Goal: Task Accomplishment & Management: Complete application form

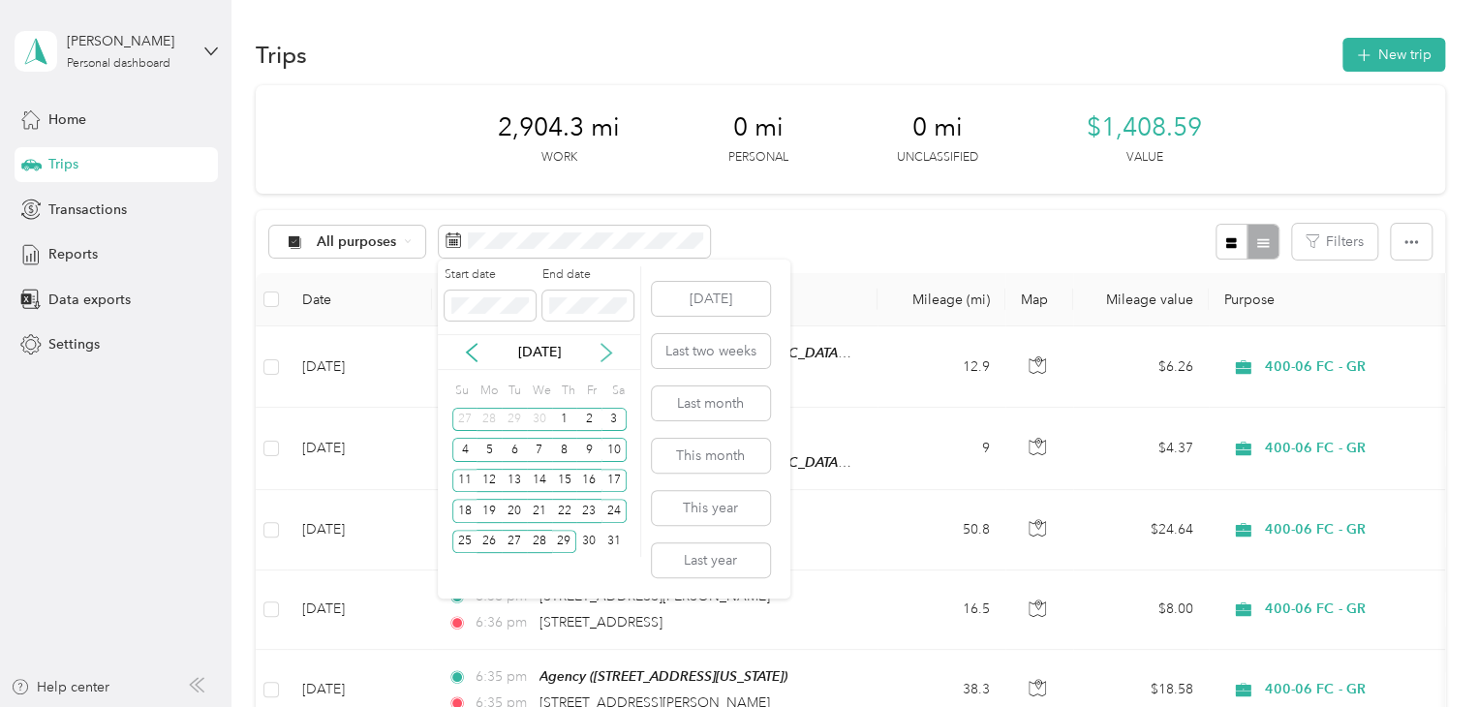
click at [602, 349] on icon at bounding box center [606, 352] width 19 height 19
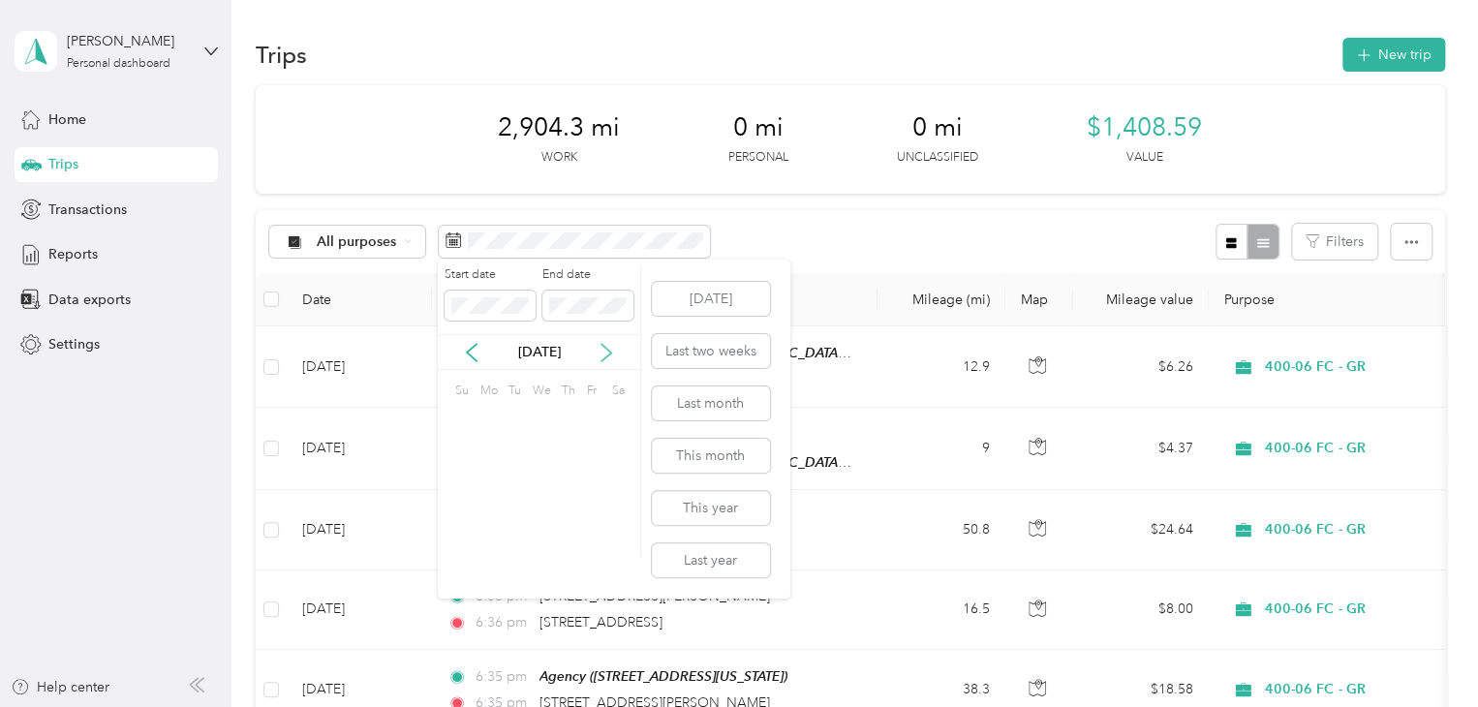
click at [602, 349] on icon at bounding box center [606, 352] width 19 height 19
click at [592, 409] on div "3" at bounding box center [588, 420] width 25 height 24
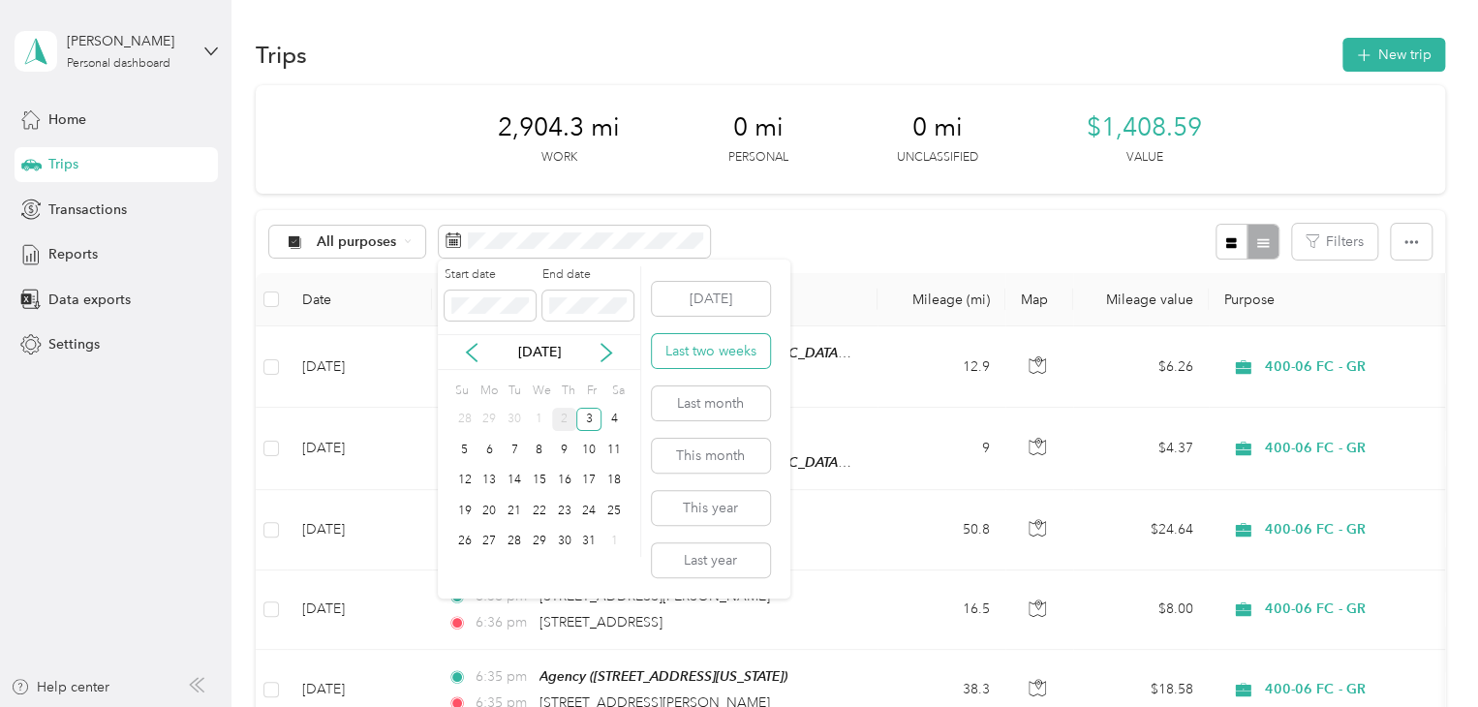
click at [708, 344] on button "Last two weeks" at bounding box center [711, 351] width 118 height 34
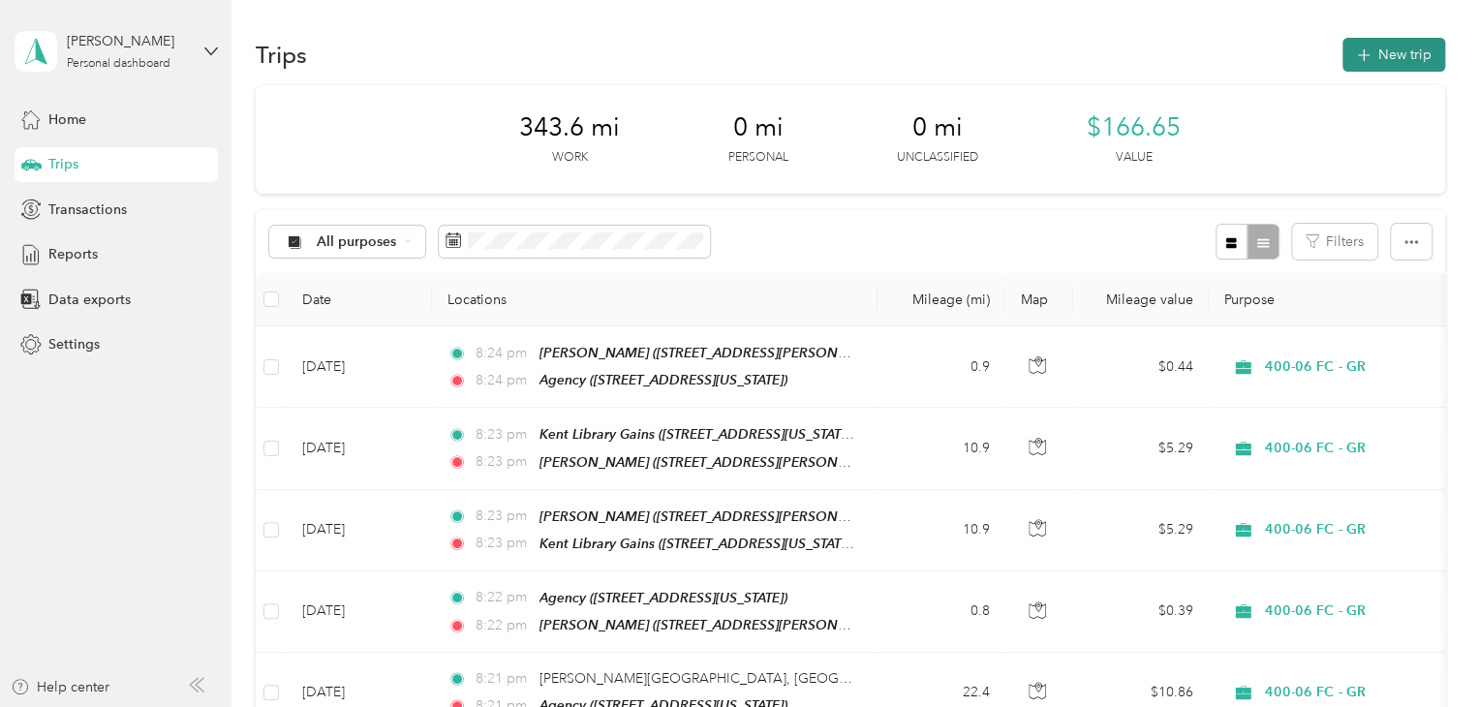
click at [1407, 54] on button "New trip" at bounding box center [1394, 55] width 103 height 34
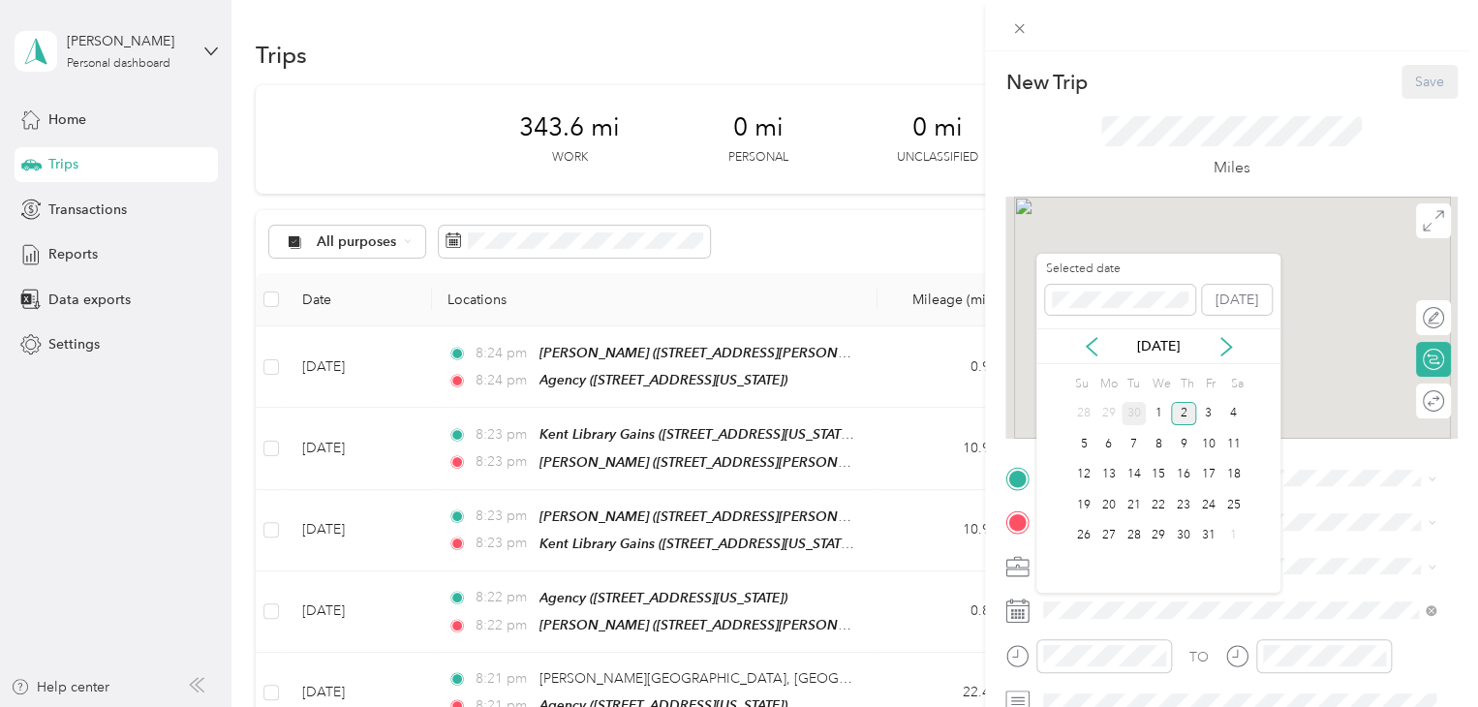
click at [1141, 408] on div "30" at bounding box center [1134, 414] width 25 height 24
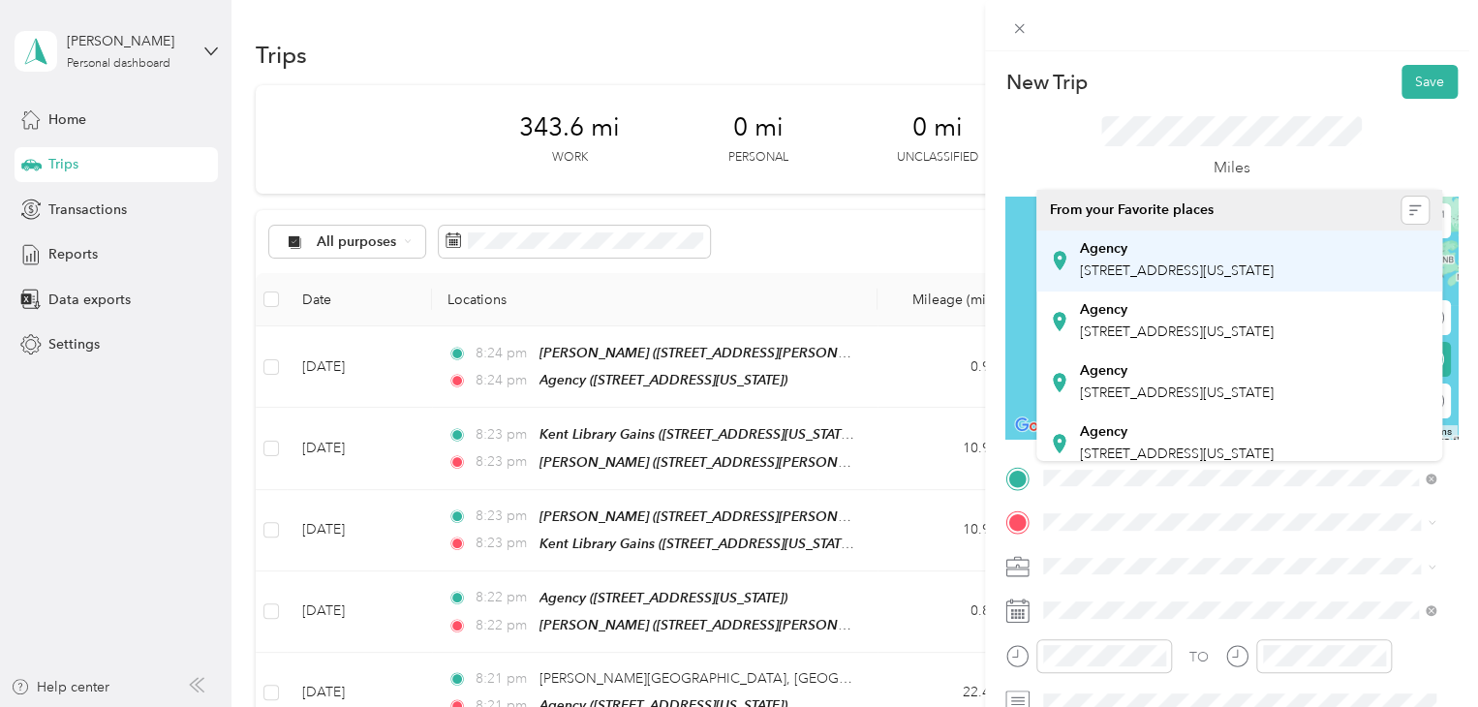
click at [1152, 279] on span "[STREET_ADDRESS][US_STATE]" at bounding box center [1177, 271] width 194 height 16
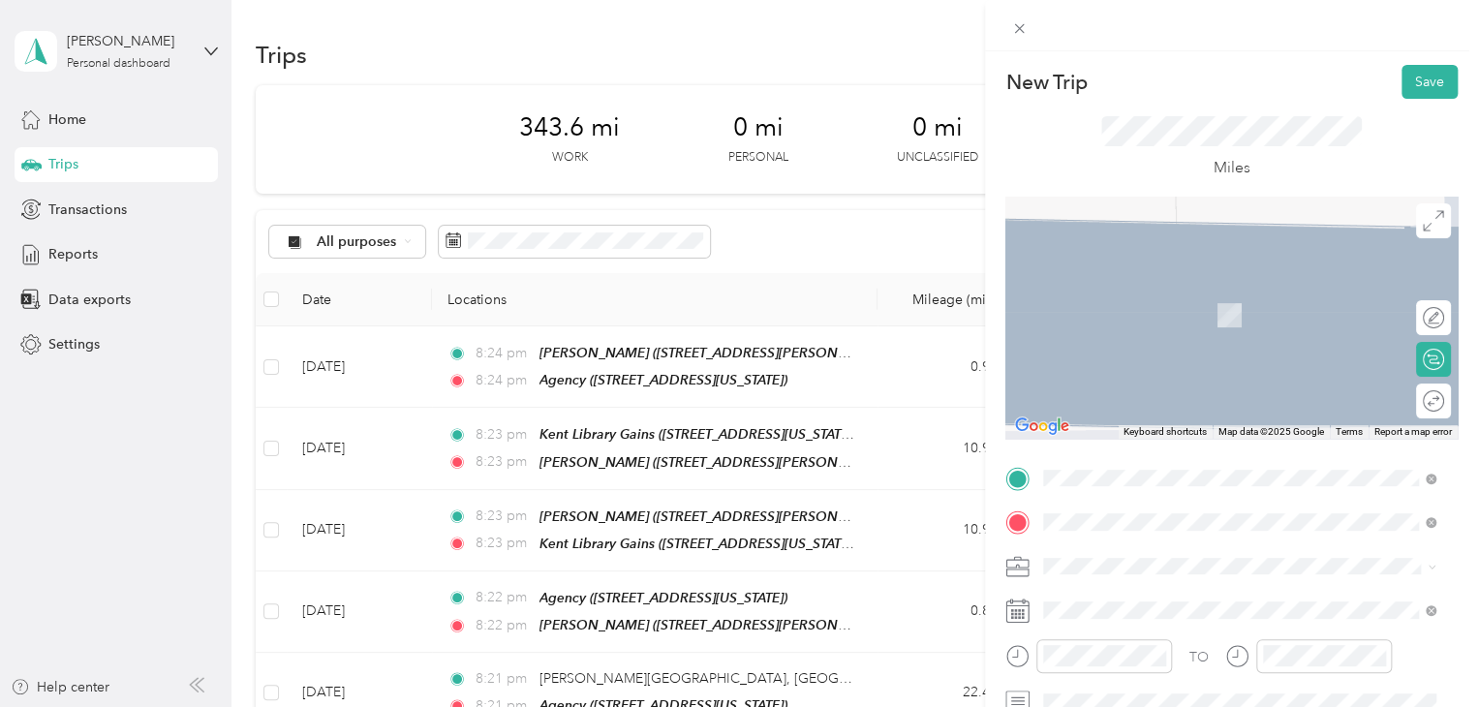
click at [1267, 314] on span "[STREET_ADDRESS][PERSON_NAME][US_STATE]" at bounding box center [1230, 315] width 301 height 16
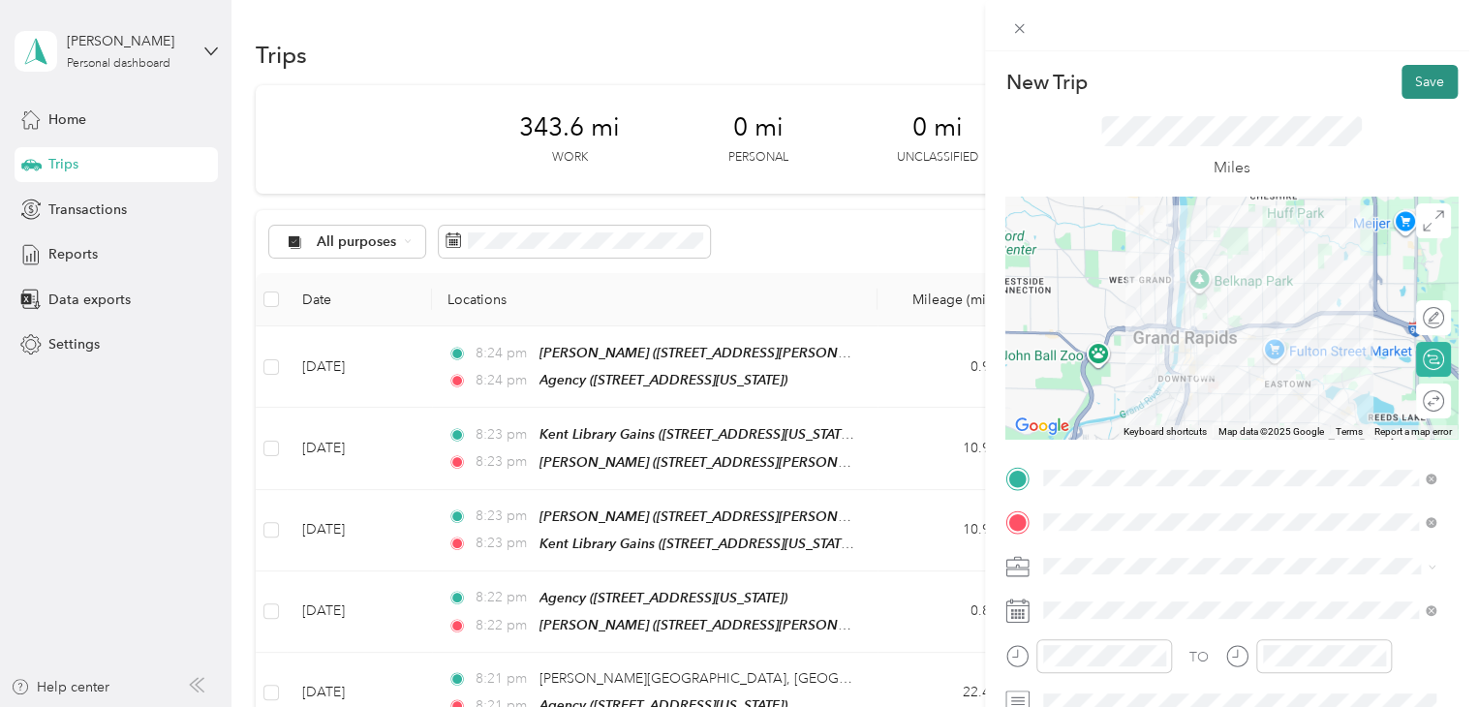
click at [1404, 90] on button "Save" at bounding box center [1430, 82] width 56 height 34
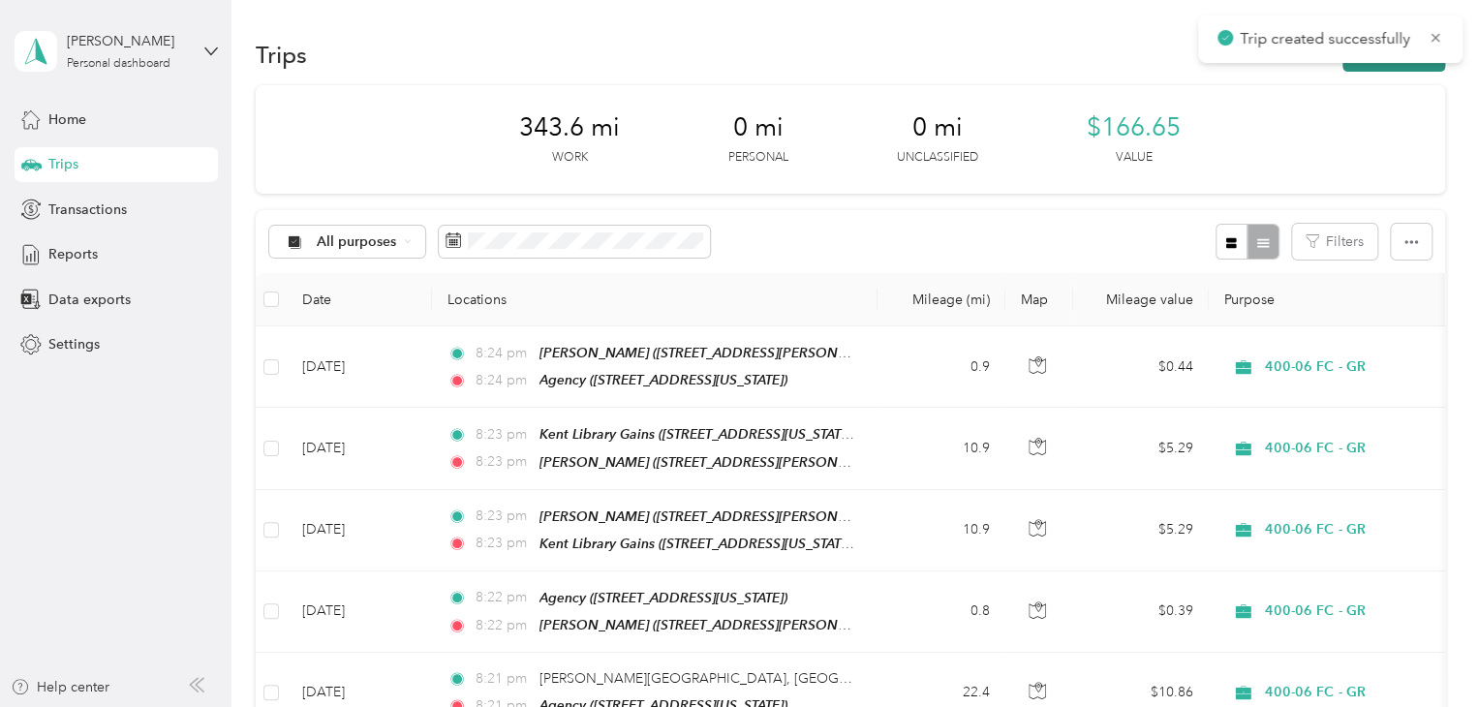
click at [1381, 68] on button "New trip" at bounding box center [1394, 55] width 103 height 34
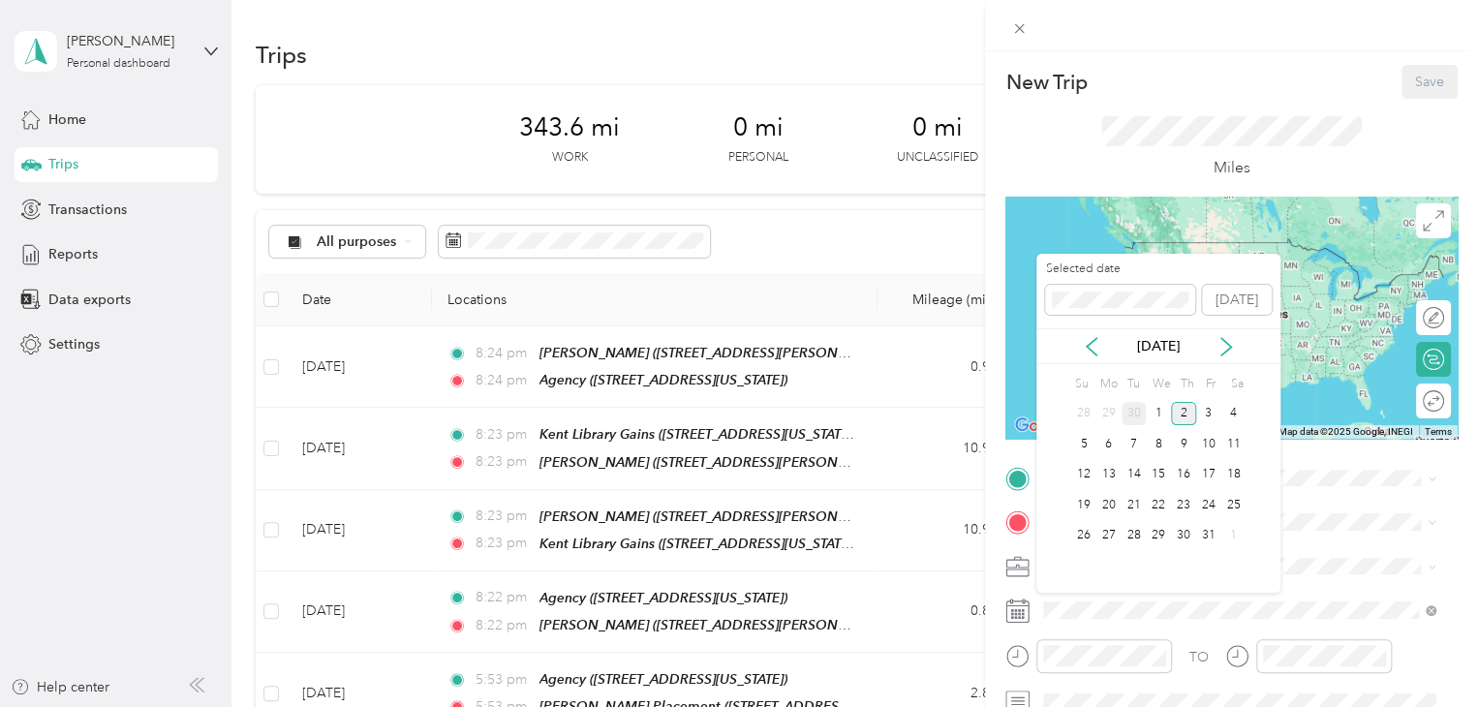
click at [1139, 416] on div "30" at bounding box center [1134, 414] width 25 height 24
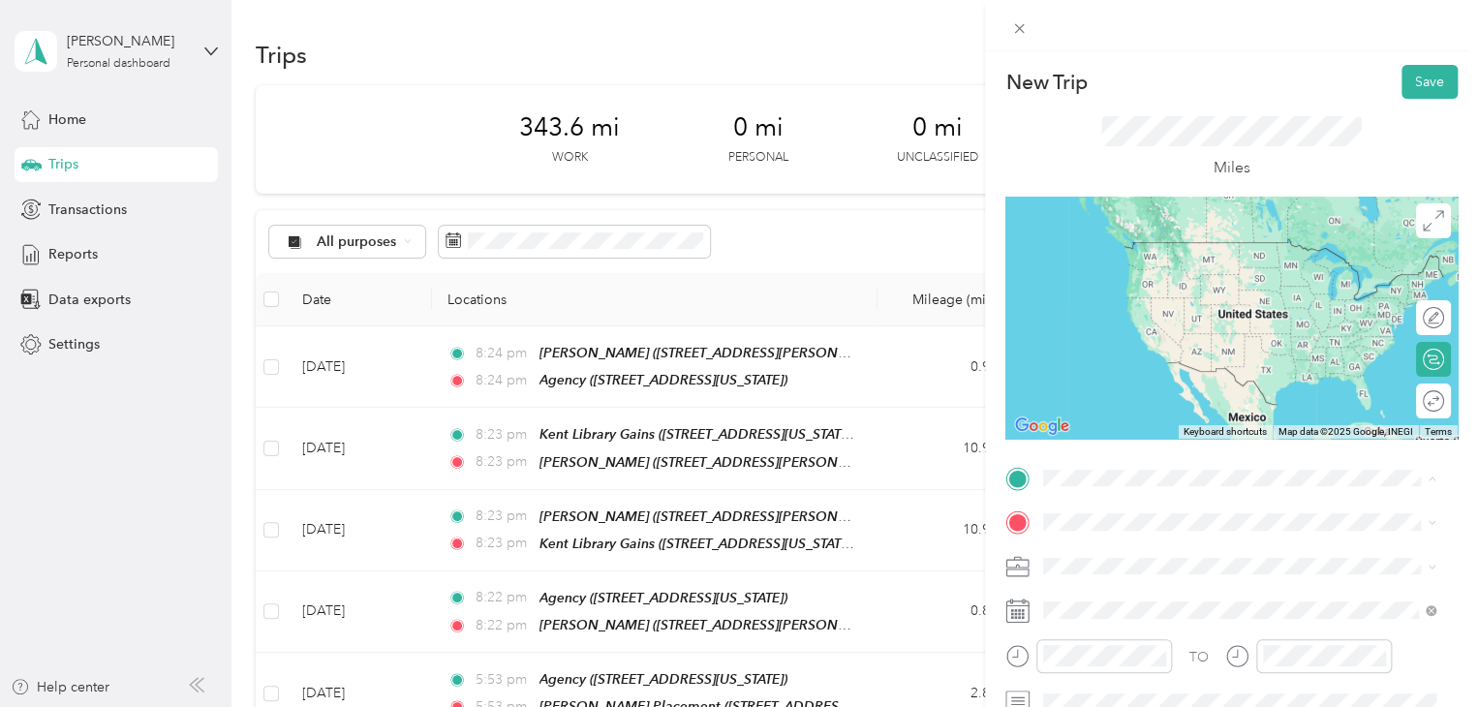
click at [1136, 401] on span "[STREET_ADDRESS][PERSON_NAME][US_STATE]" at bounding box center [1230, 393] width 301 height 16
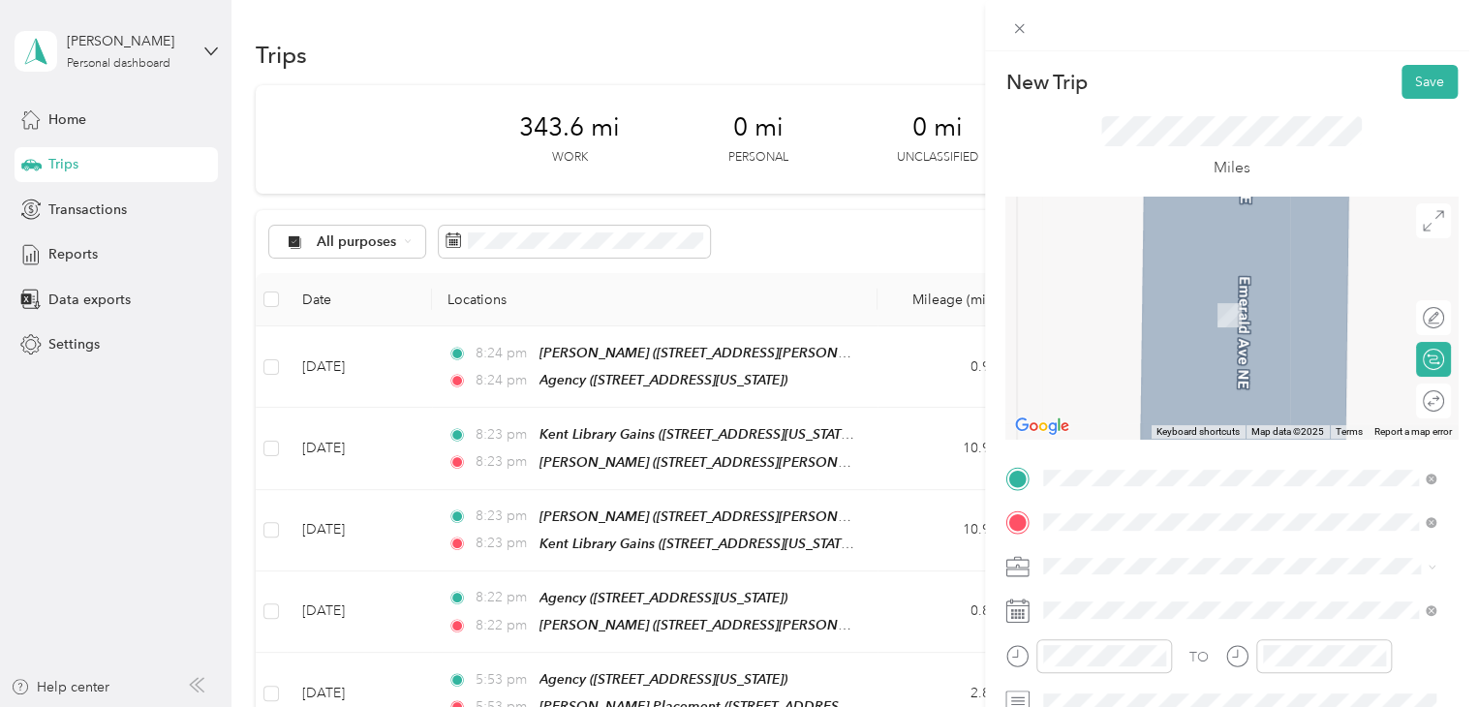
click at [1159, 319] on div "Agency [STREET_ADDRESS][US_STATE]" at bounding box center [1177, 305] width 194 height 41
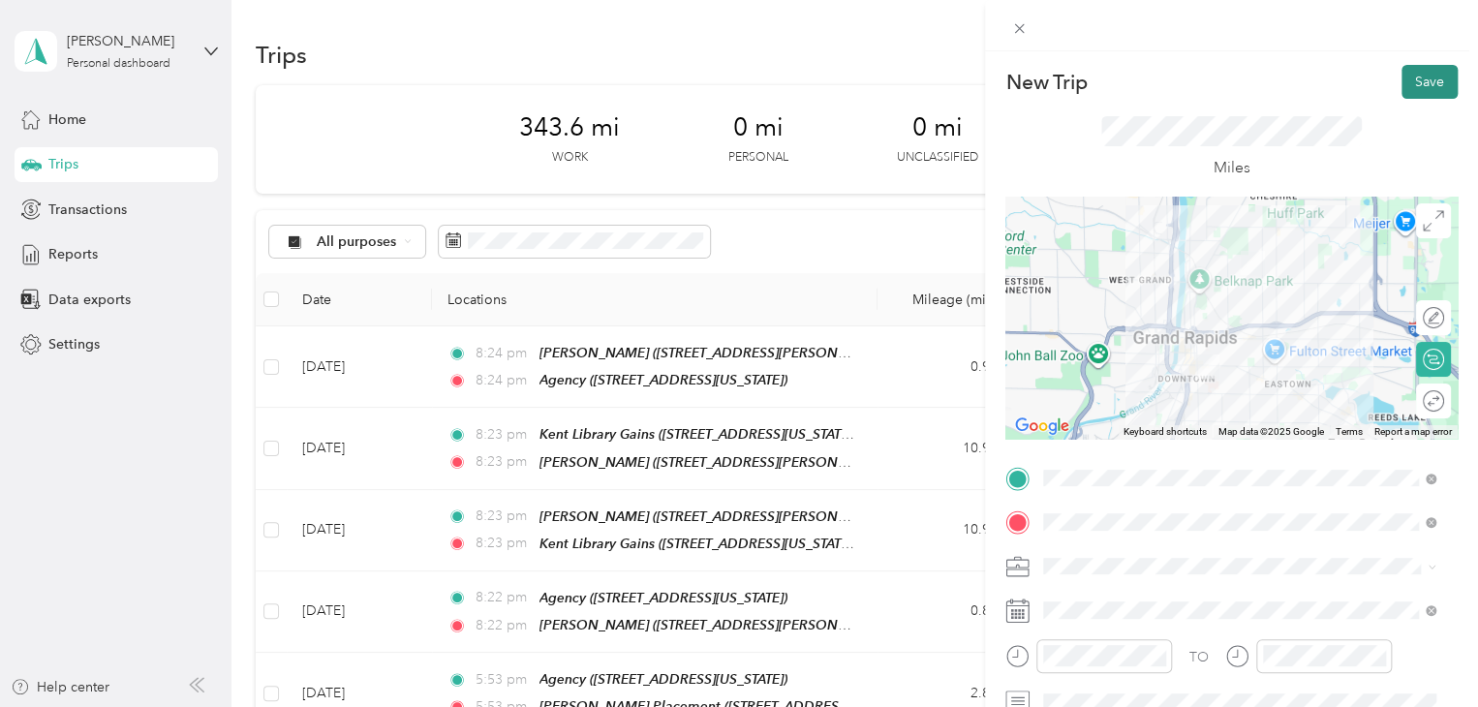
click at [1404, 88] on button "Save" at bounding box center [1430, 82] width 56 height 34
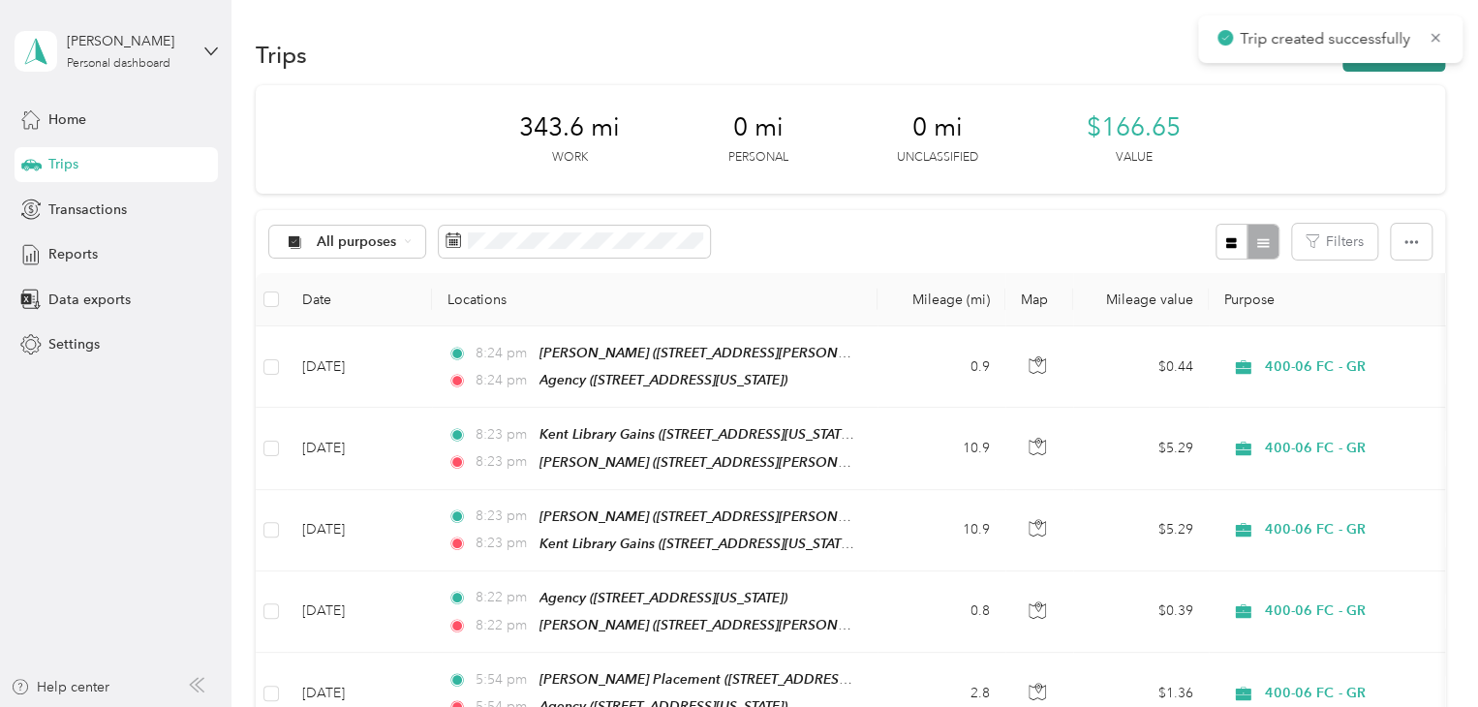
click at [1372, 69] on button "New trip" at bounding box center [1394, 55] width 103 height 34
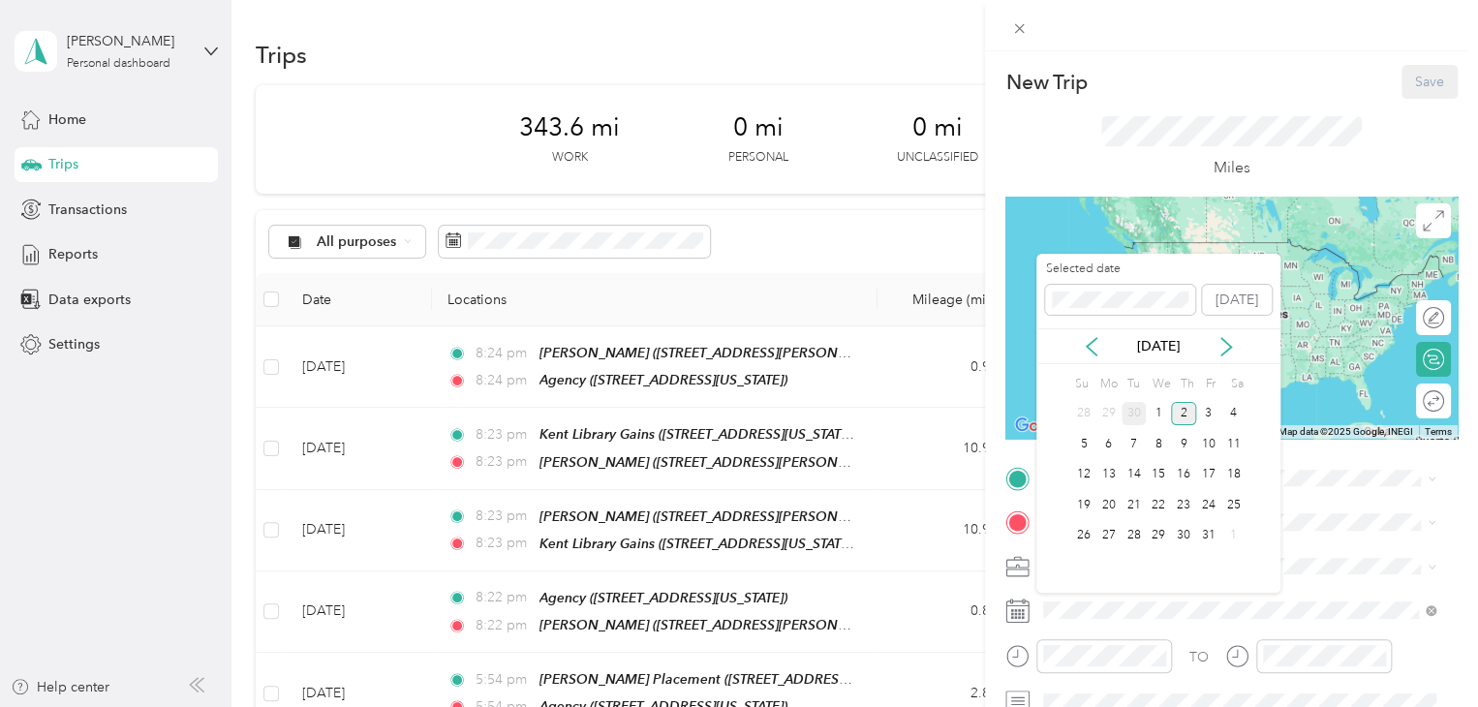
click at [1143, 402] on div "30" at bounding box center [1134, 414] width 25 height 24
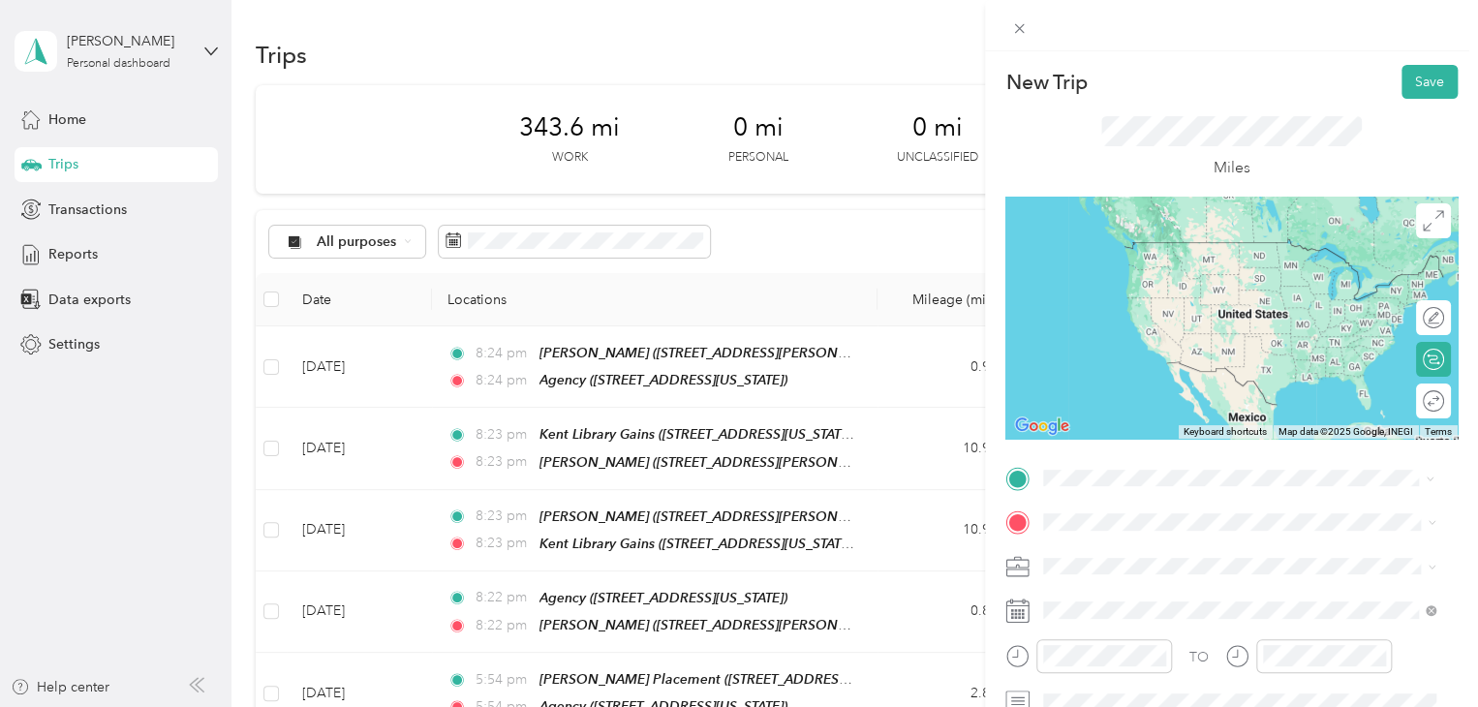
click at [1208, 281] on div "Agency [STREET_ADDRESS][US_STATE]" at bounding box center [1177, 260] width 194 height 41
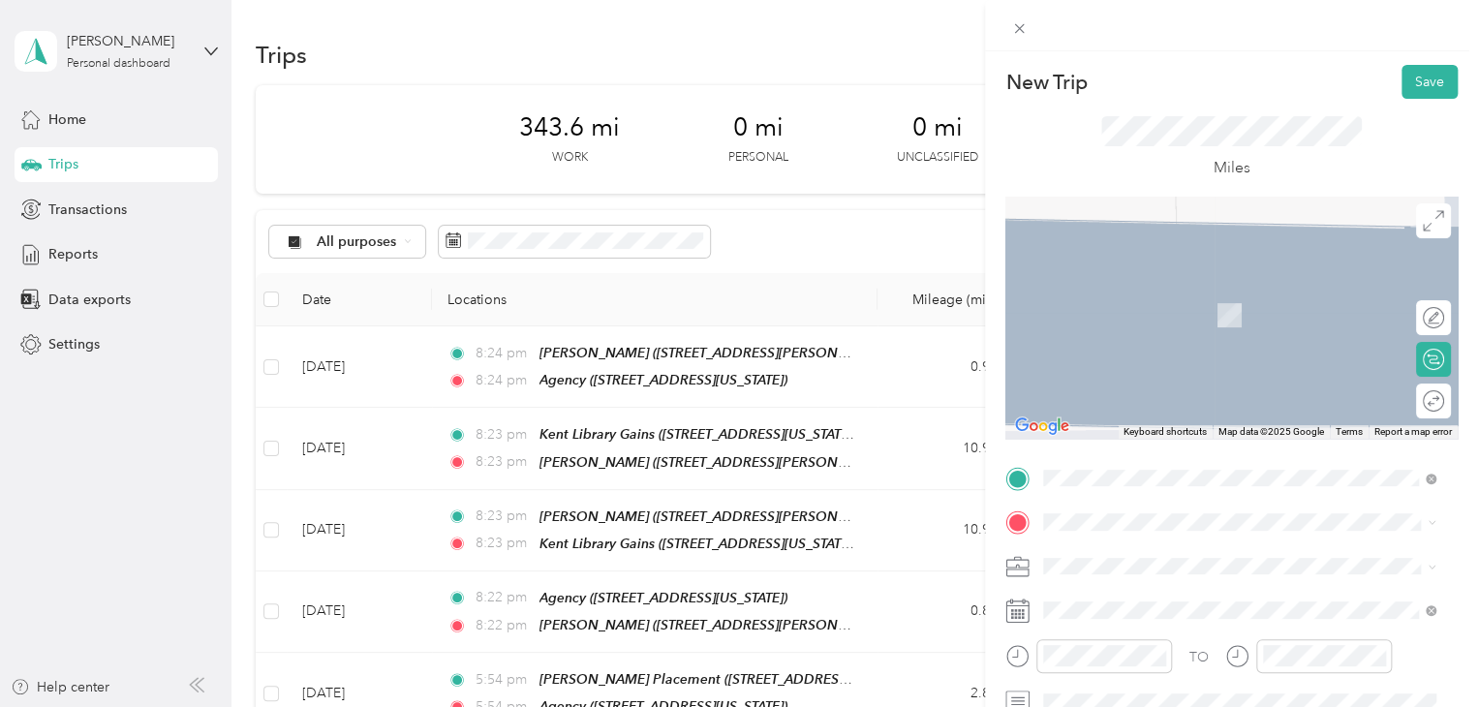
click at [1145, 444] on span "[STREET_ADDRESS][PERSON_NAME][US_STATE]" at bounding box center [1230, 435] width 301 height 16
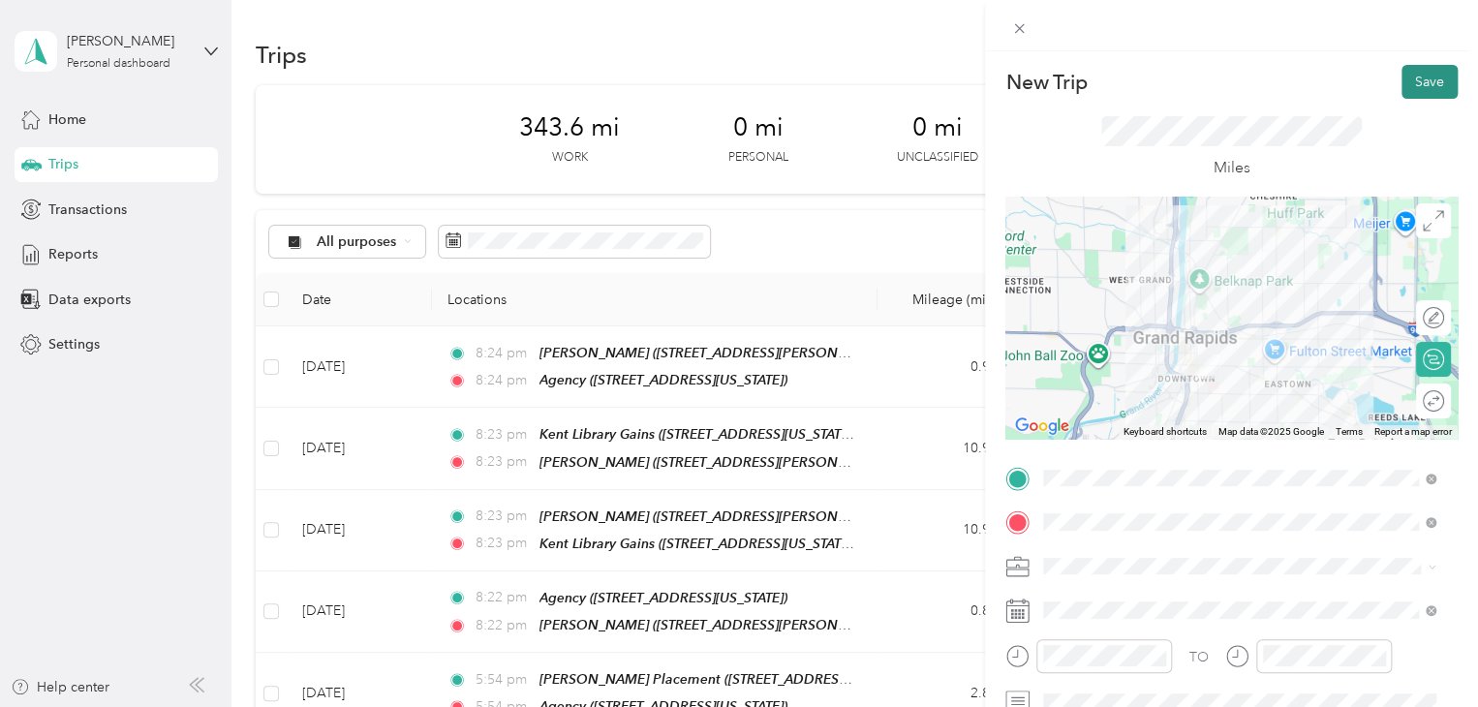
click at [1402, 90] on button "Save" at bounding box center [1430, 82] width 56 height 34
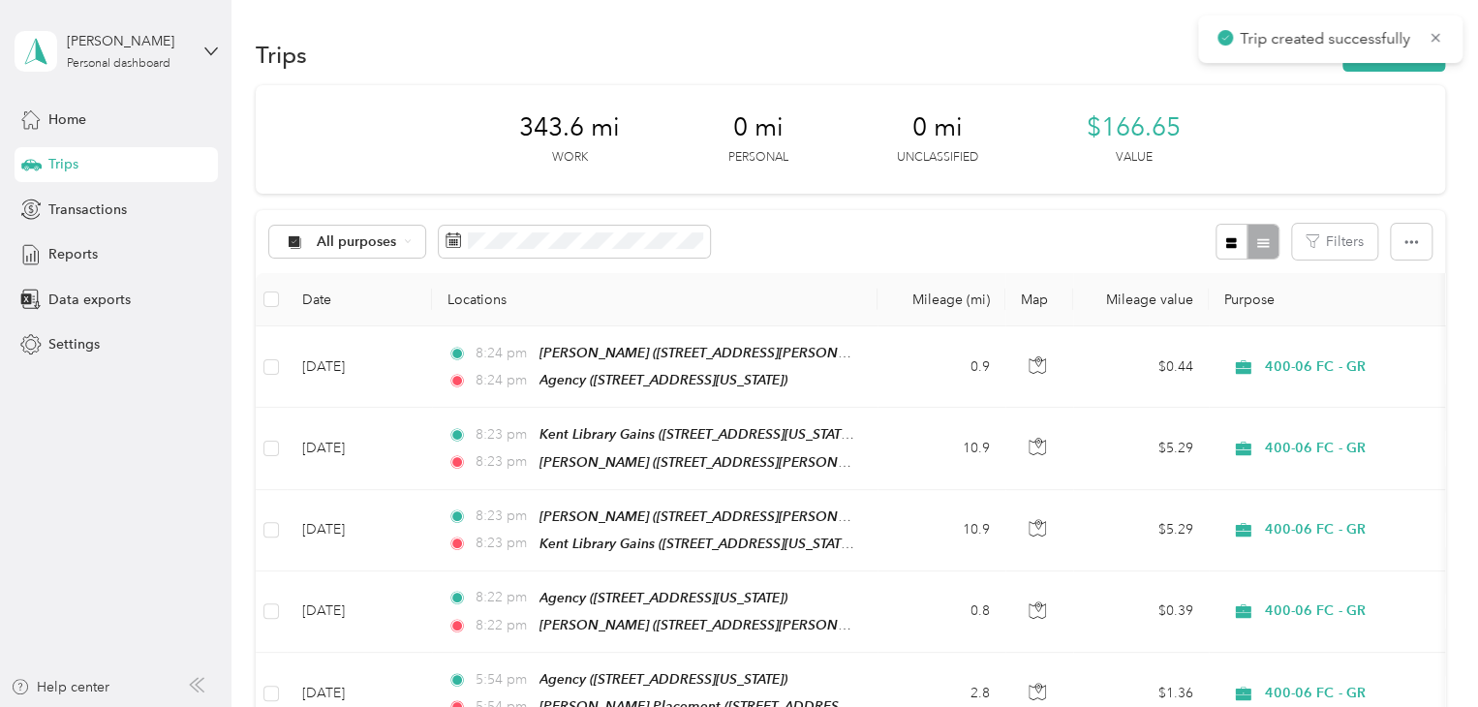
drag, startPoint x: 1375, startPoint y: 67, endPoint x: 1370, endPoint y: 76, distance: 10.0
click at [1375, 54] on button "New trip" at bounding box center [1394, 55] width 103 height 34
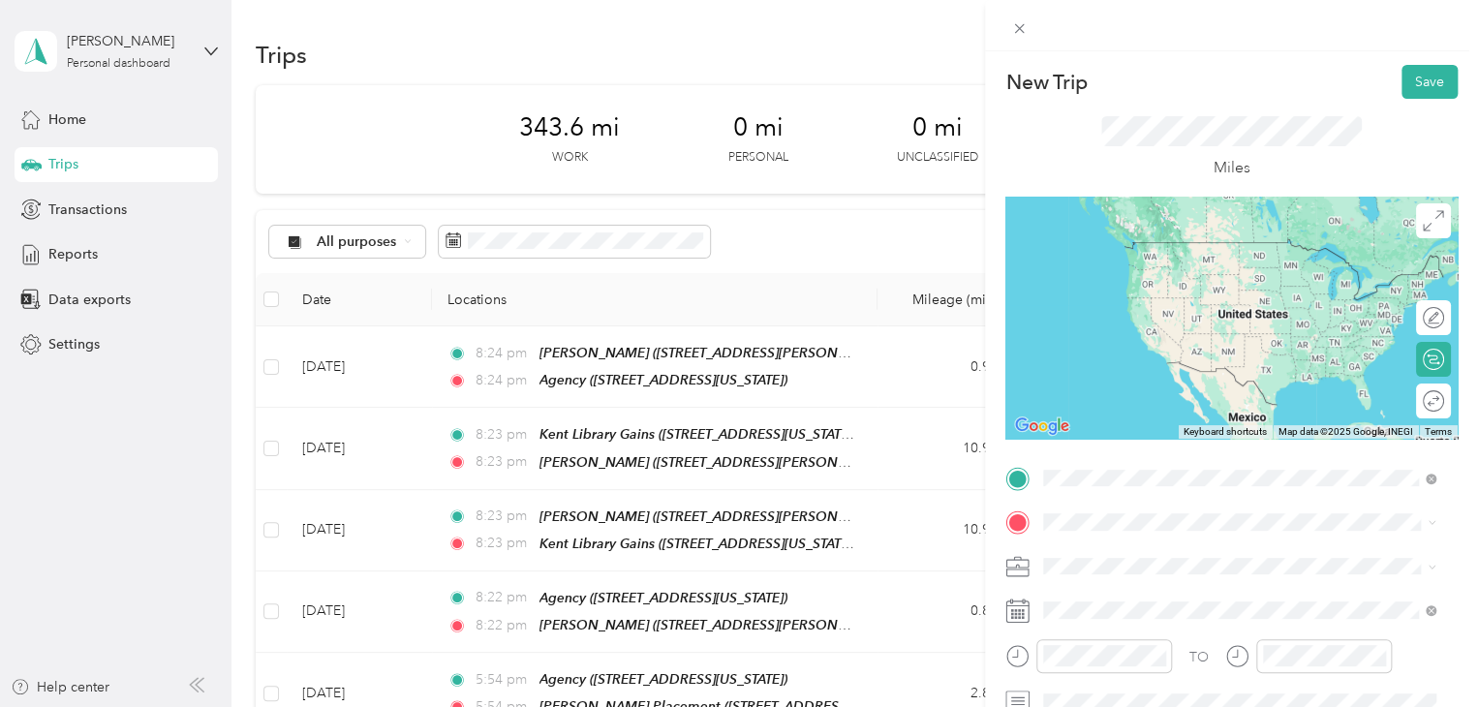
click at [1188, 261] on div "Agency [STREET_ADDRESS][US_STATE]" at bounding box center [1177, 260] width 194 height 41
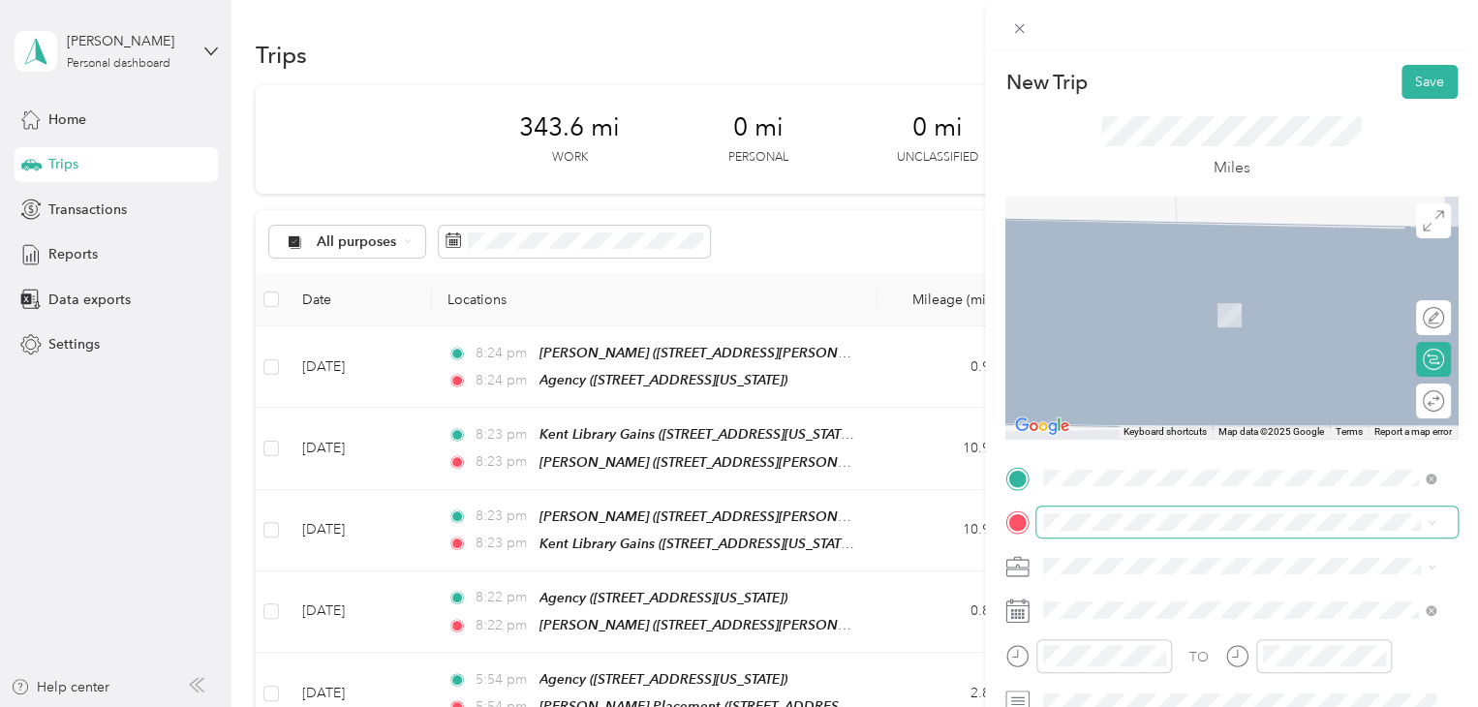
click at [1050, 532] on span at bounding box center [1247, 522] width 421 height 31
click at [1155, 601] on span "[STREET_ADDRESS][US_STATE]" at bounding box center [1177, 591] width 194 height 17
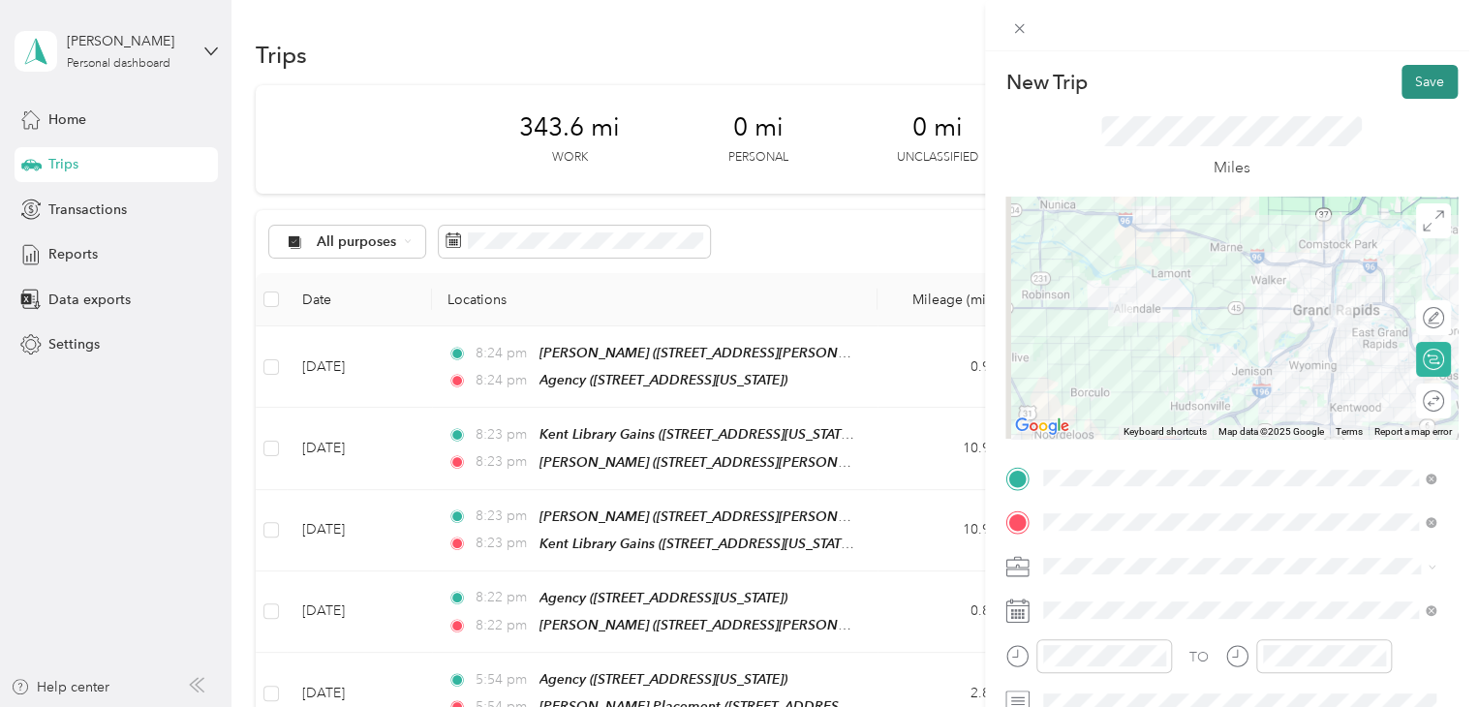
click at [1416, 75] on button "Save" at bounding box center [1430, 82] width 56 height 34
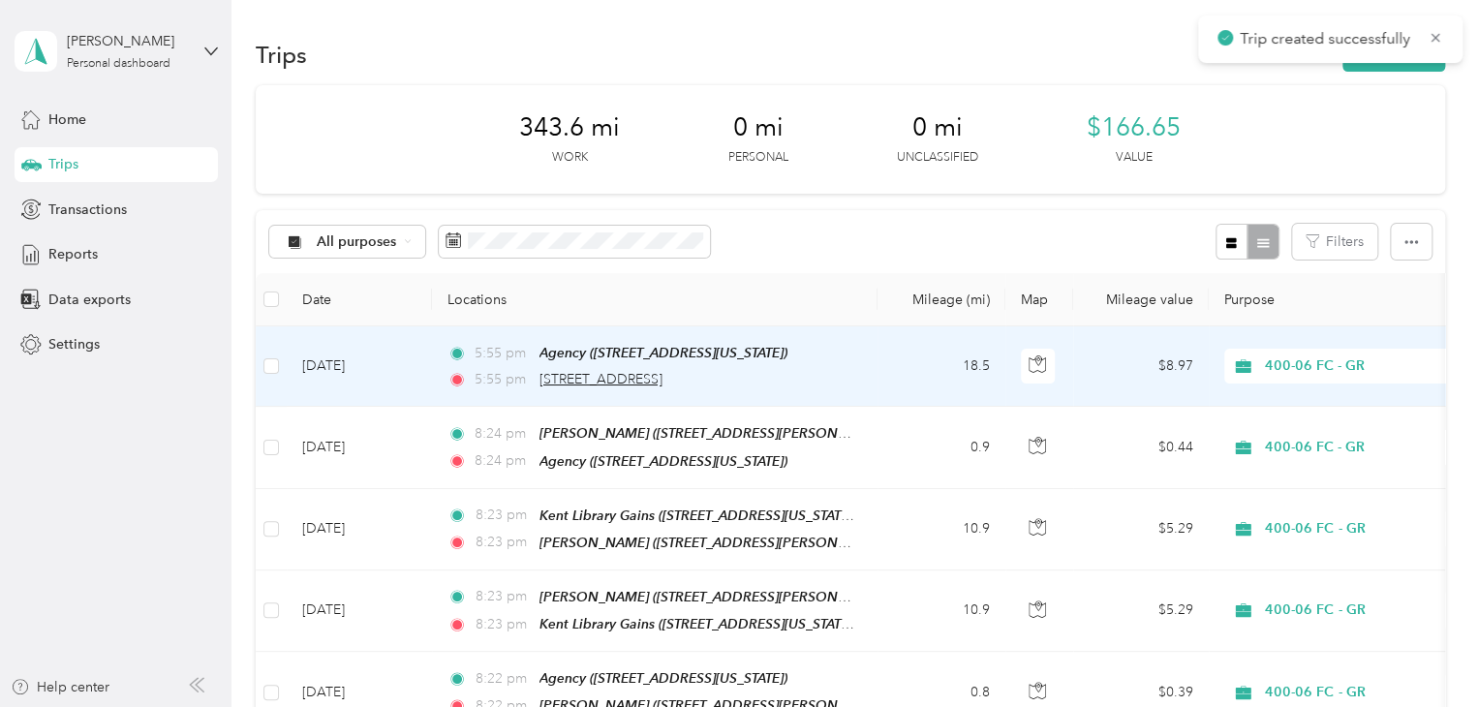
click at [638, 381] on span "[STREET_ADDRESS]" at bounding box center [601, 379] width 123 height 16
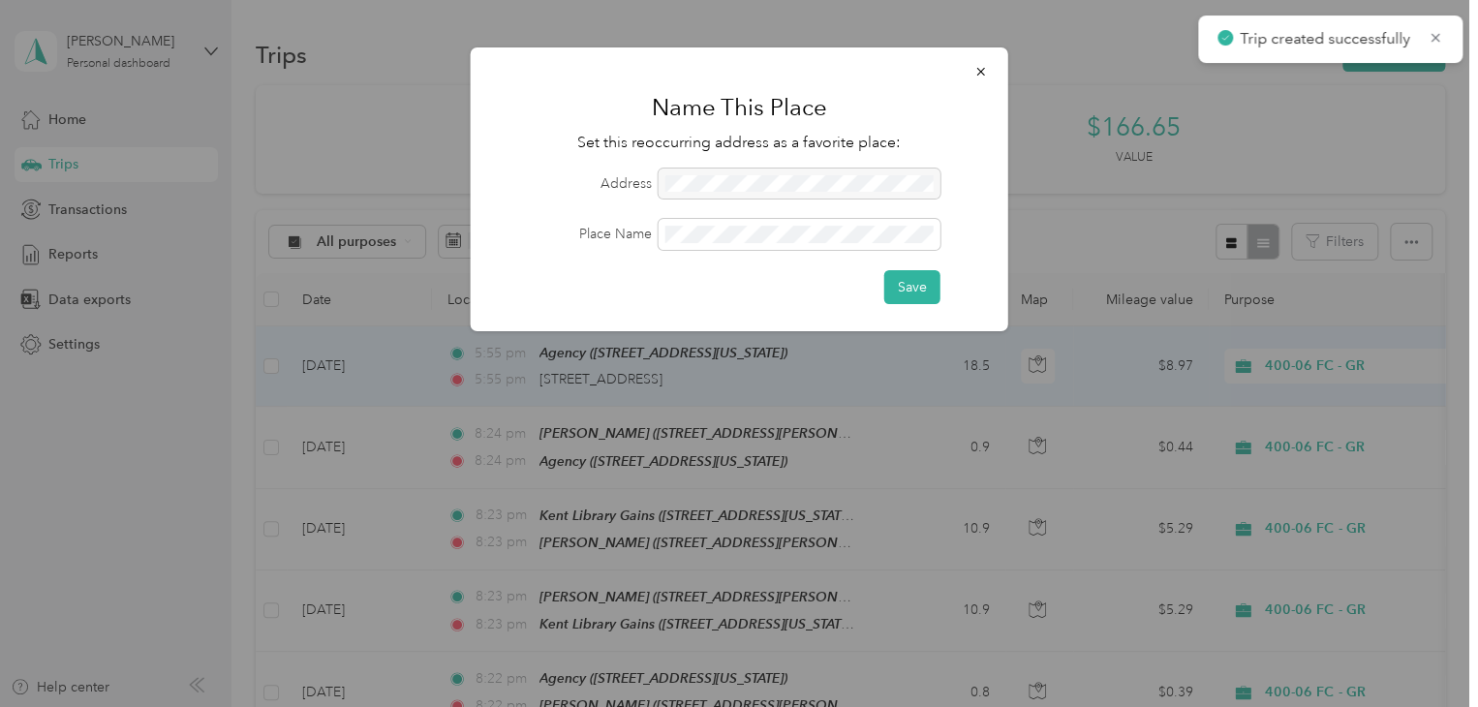
click at [704, 184] on div at bounding box center [800, 184] width 282 height 31
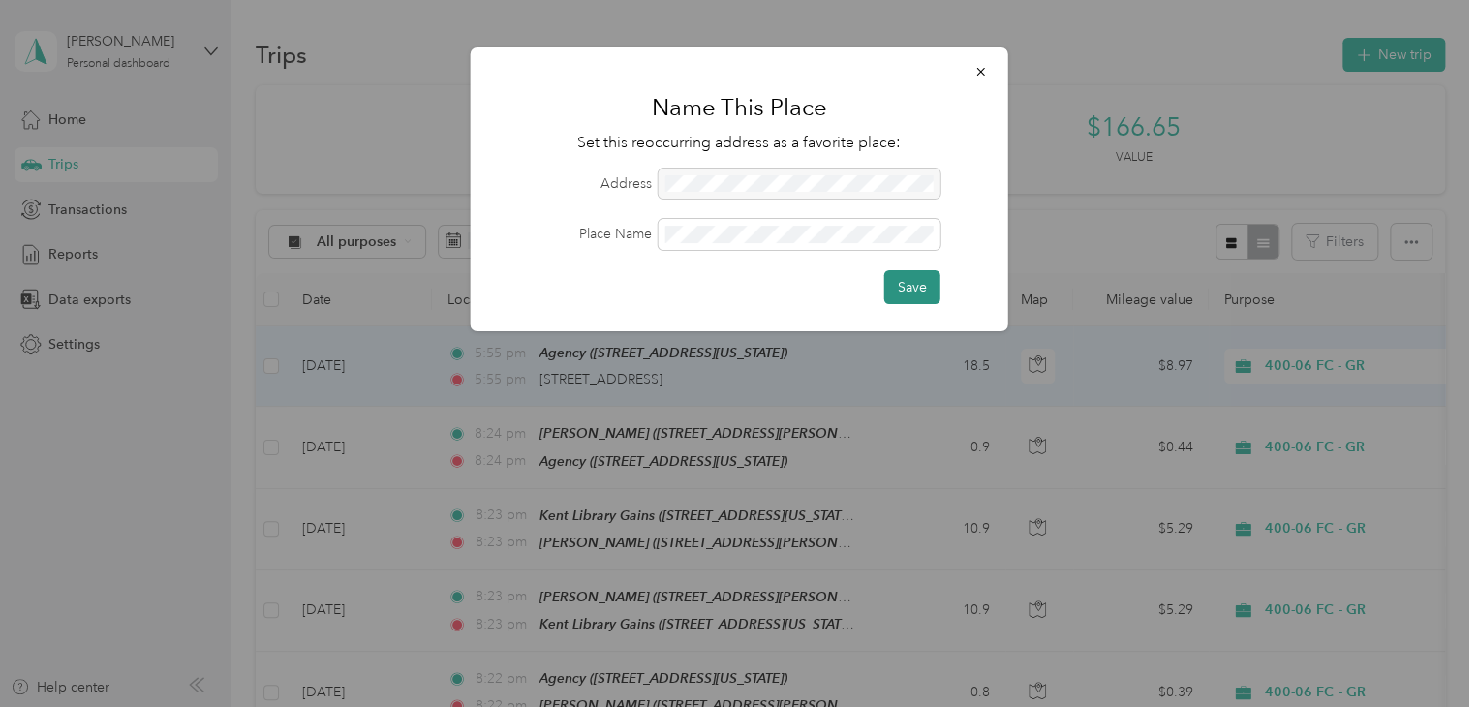
click at [915, 283] on button "Save" at bounding box center [913, 287] width 56 height 34
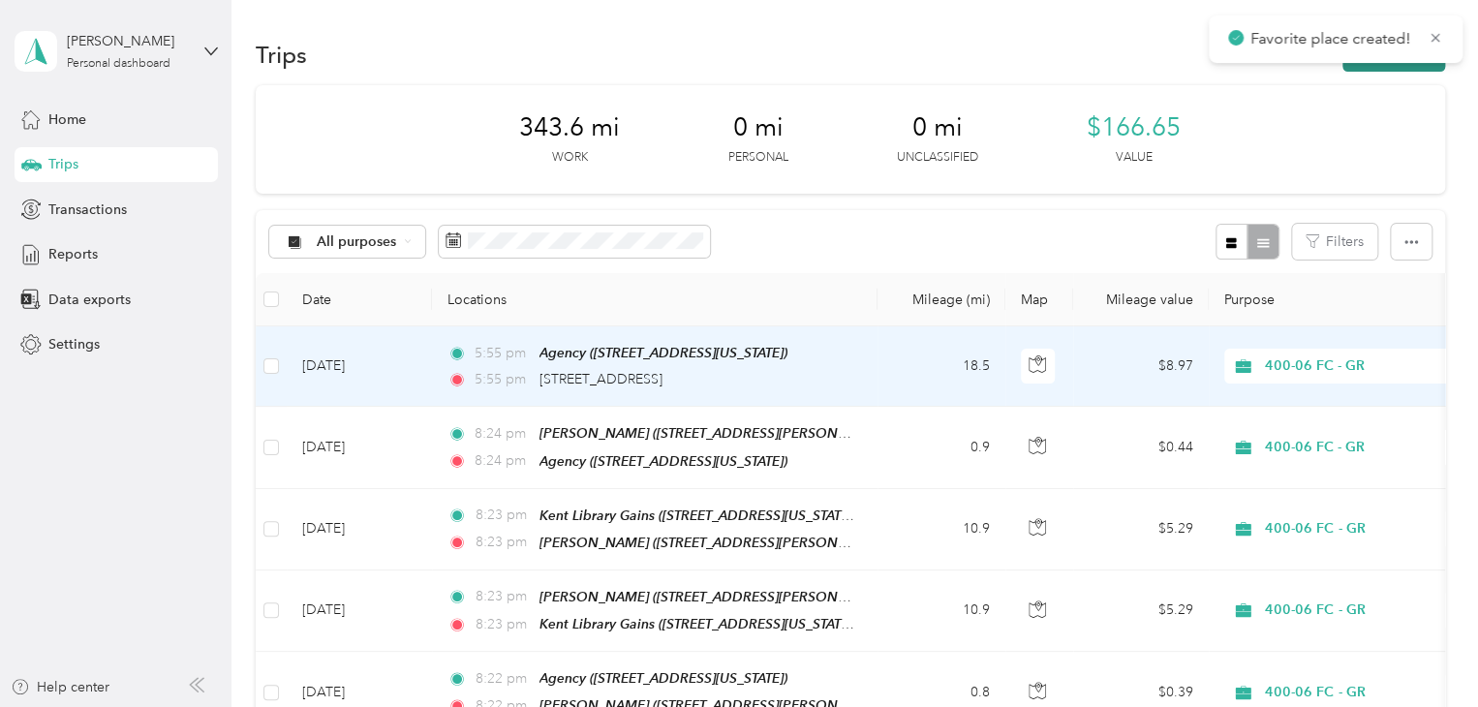
click at [1365, 68] on button "New trip" at bounding box center [1394, 55] width 103 height 34
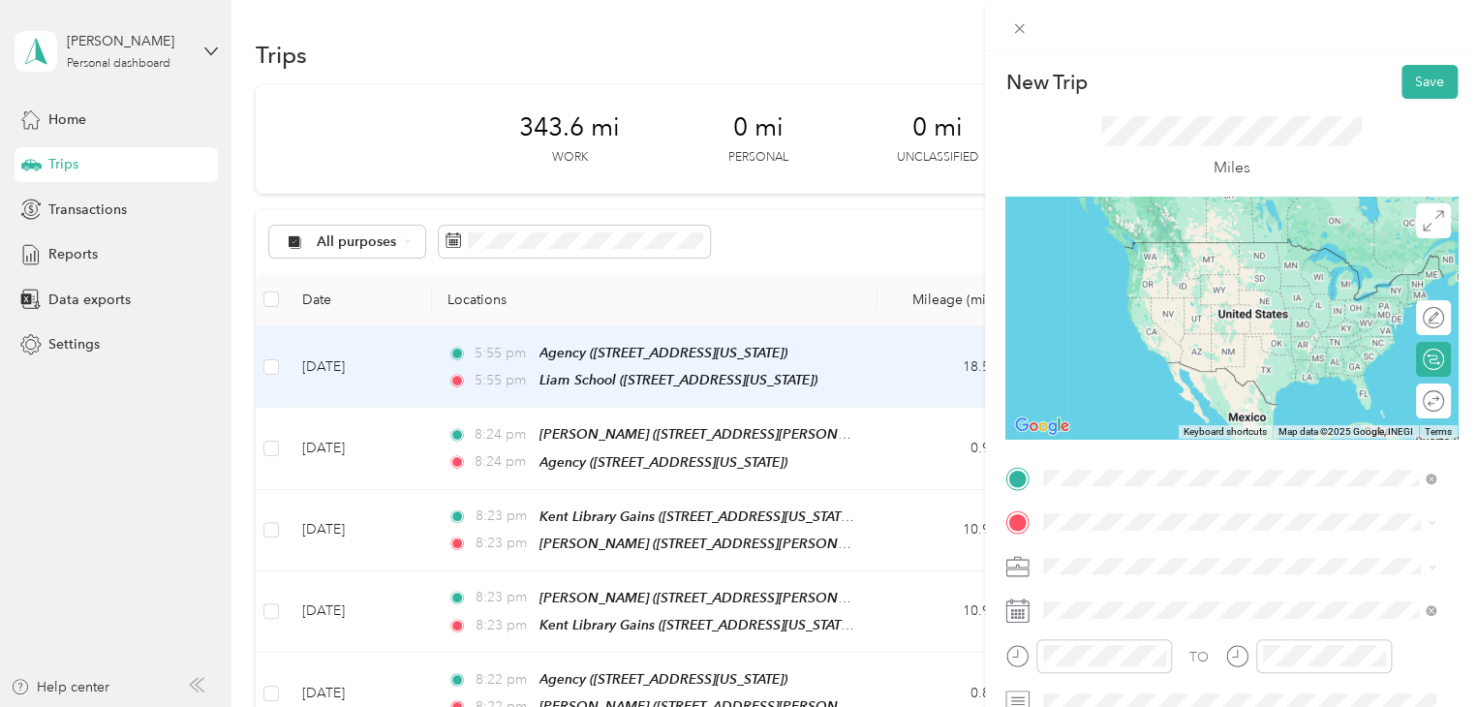
click at [1197, 340] on span "[STREET_ADDRESS][US_STATE]" at bounding box center [1177, 332] width 194 height 16
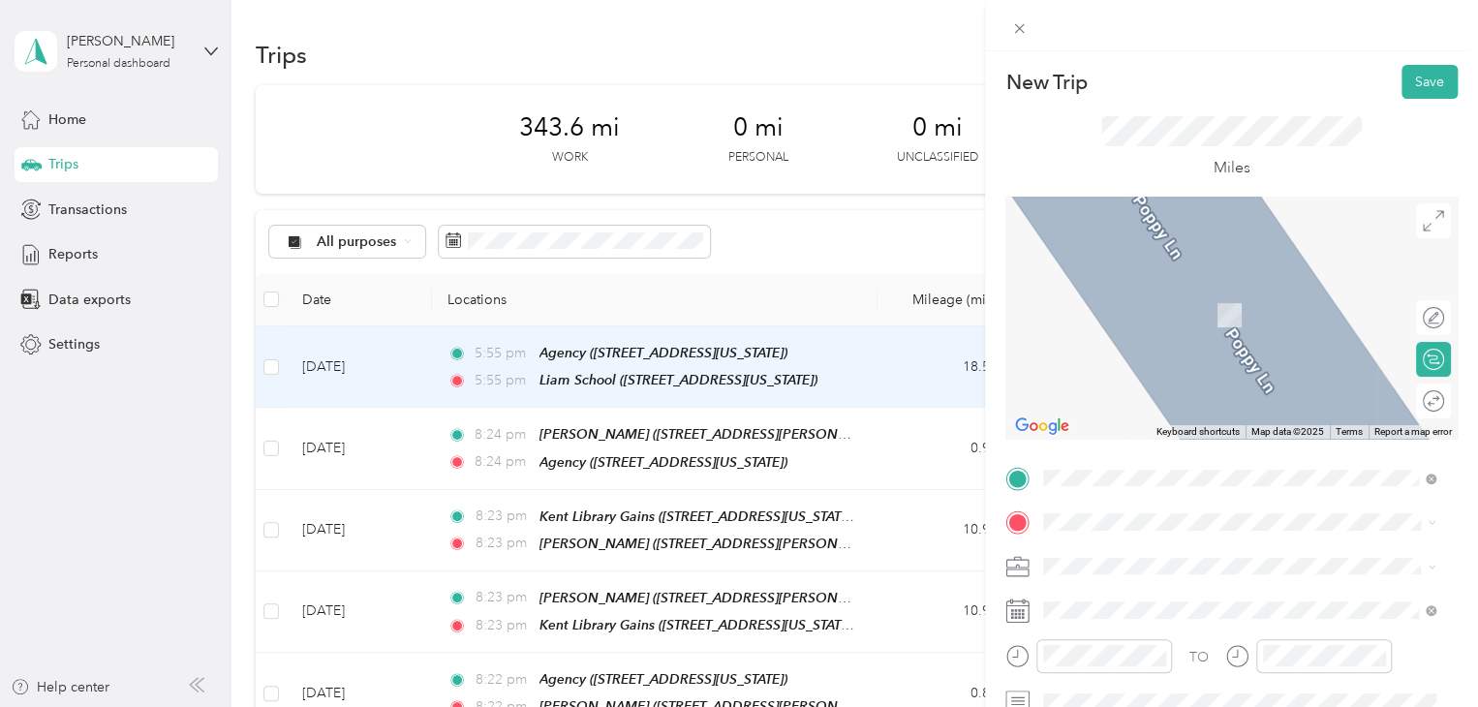
click at [1200, 386] on ol "From search results [STREET_ADDRESS][US_STATE] [STREET_ADDRESS][US_STATE], [GEO…" at bounding box center [1240, 382] width 406 height 168
click at [1177, 370] on span "[STREET_ADDRESS][US_STATE]" at bounding box center [1177, 361] width 194 height 17
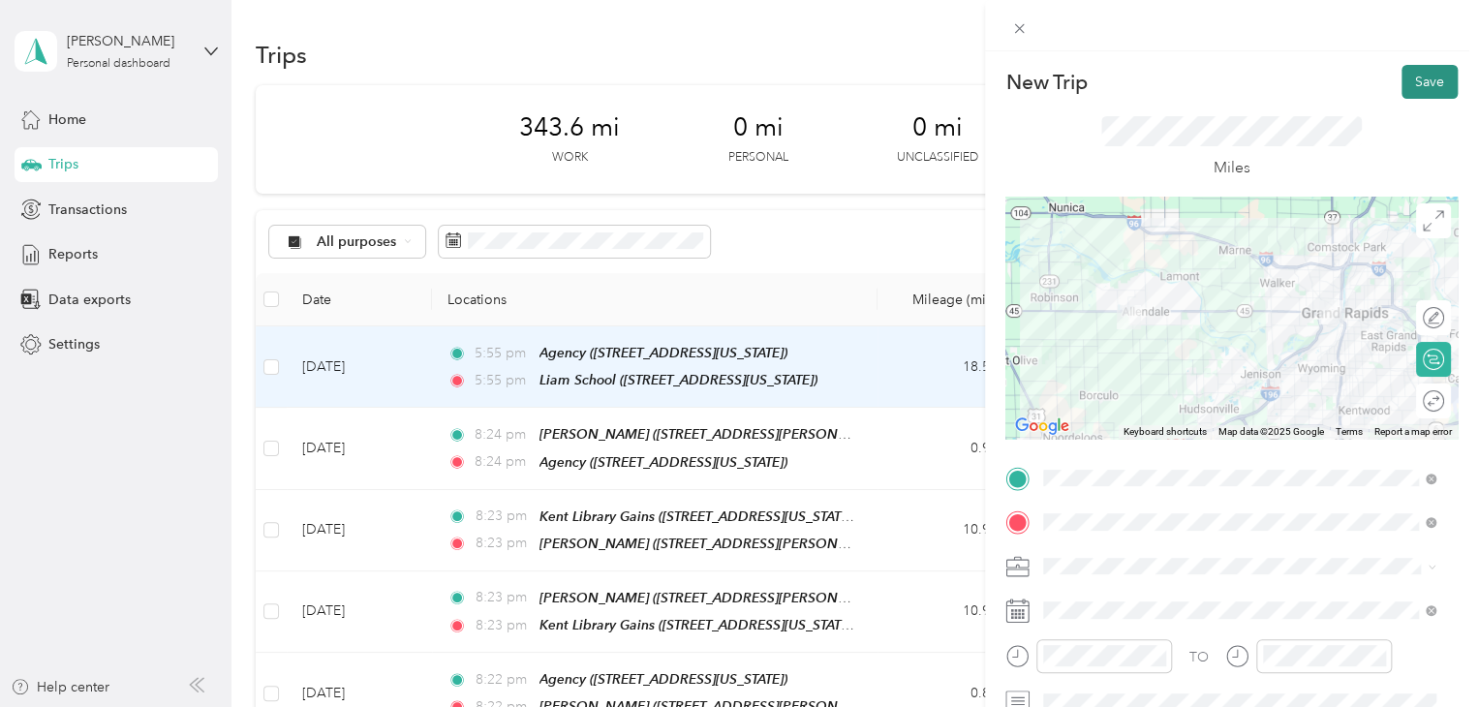
click at [1421, 84] on button "Save" at bounding box center [1430, 82] width 56 height 34
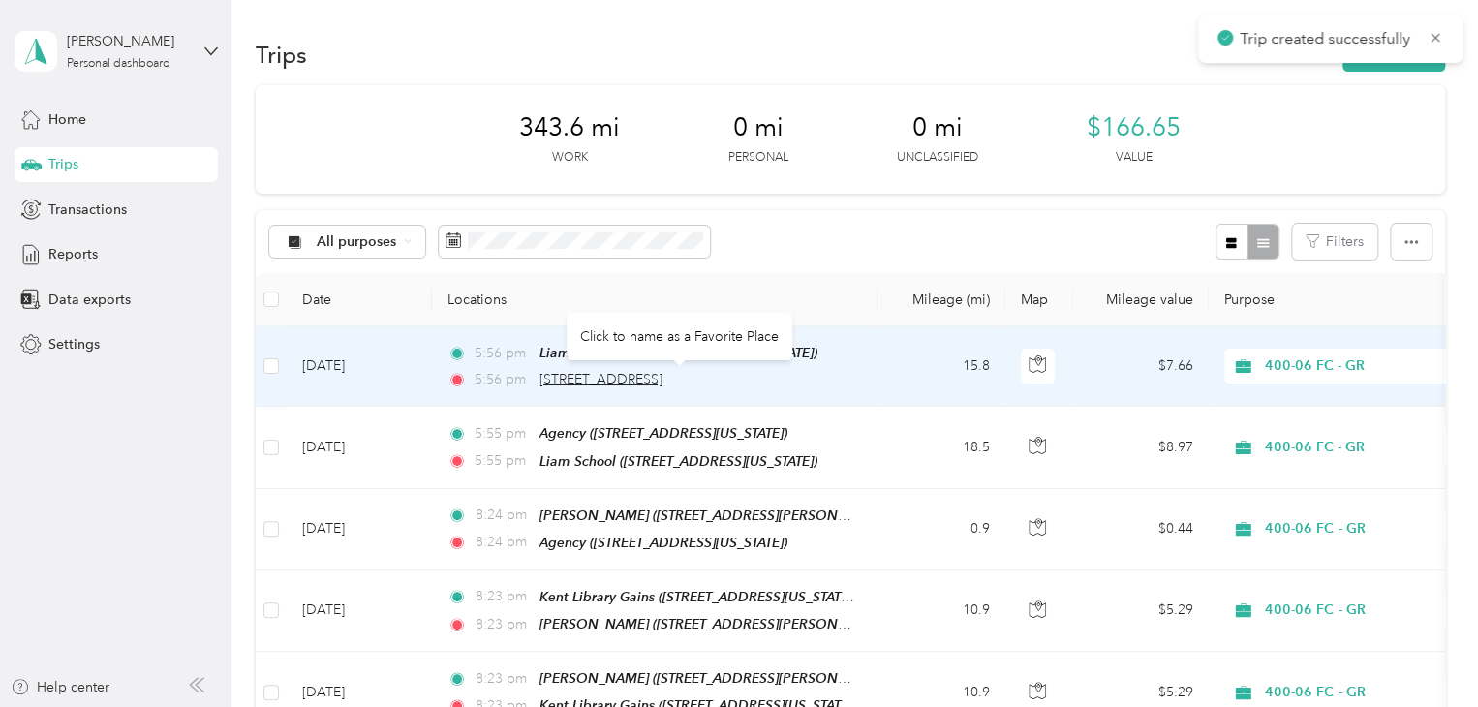
click at [618, 381] on span "[STREET_ADDRESS]" at bounding box center [601, 379] width 123 height 16
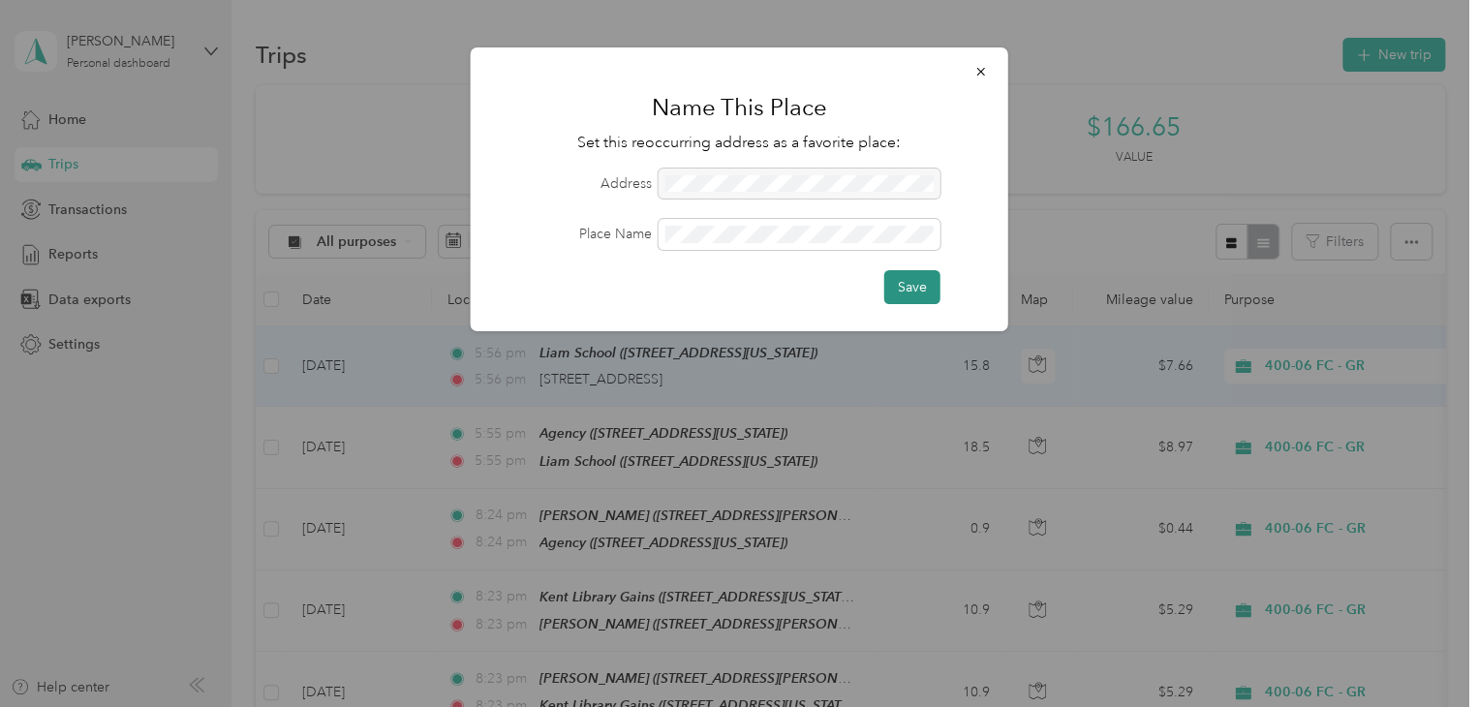
click at [903, 294] on button "Save" at bounding box center [913, 287] width 56 height 34
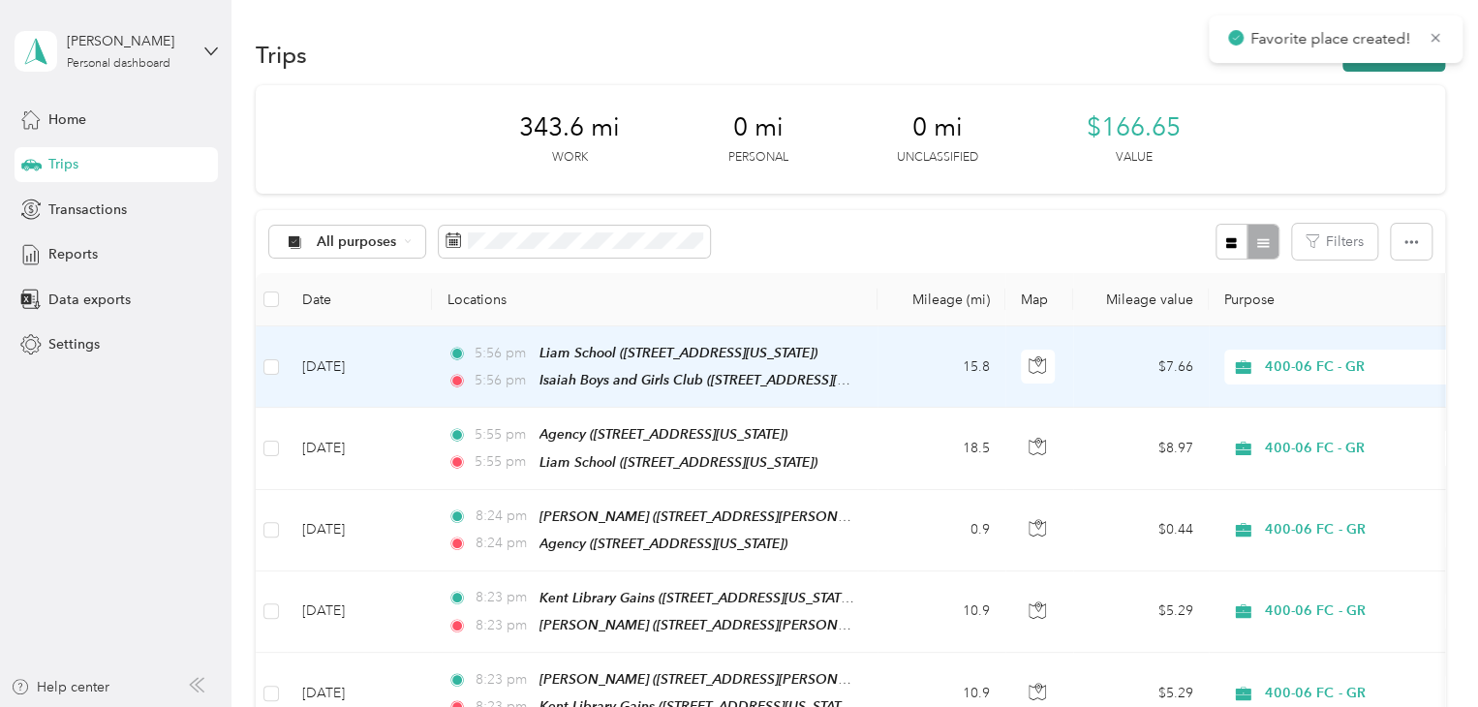
click at [1364, 67] on button "New trip" at bounding box center [1394, 55] width 103 height 34
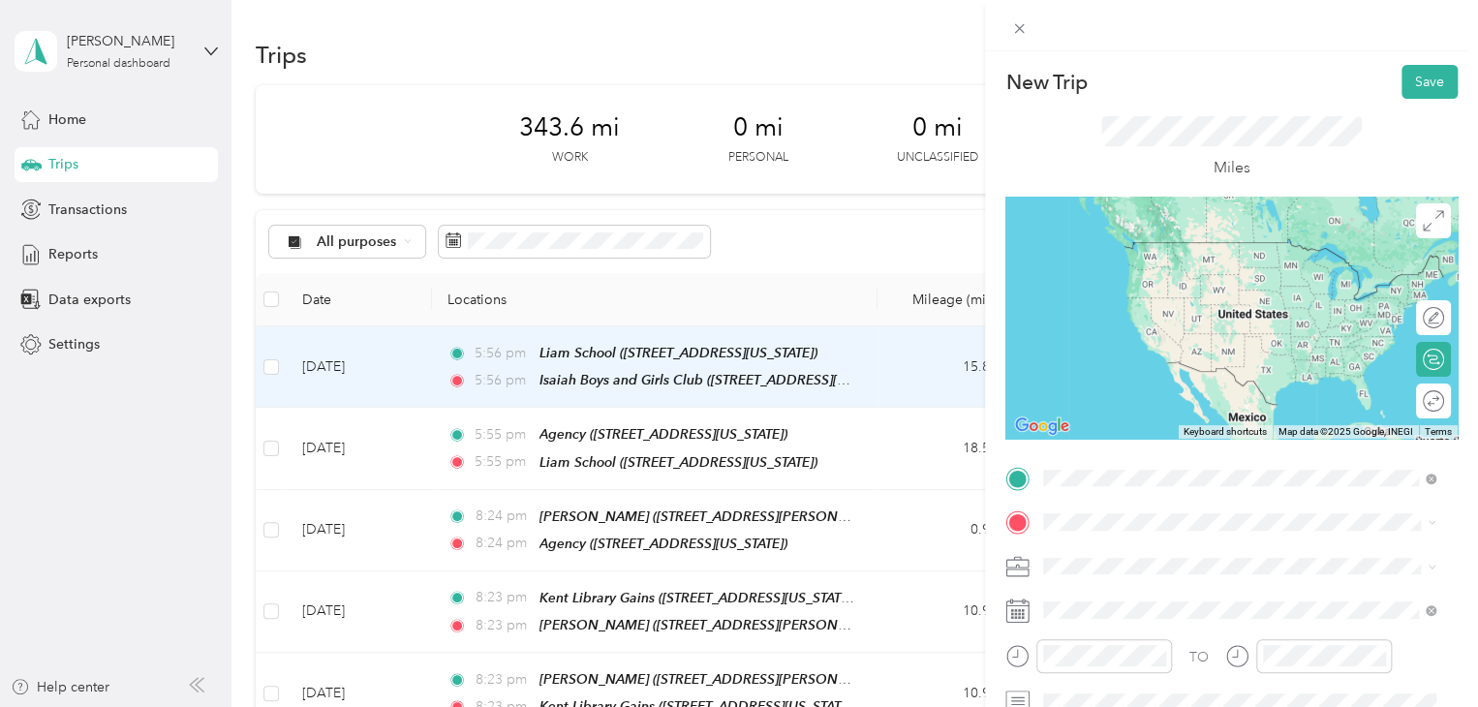
click at [1233, 279] on span "[STREET_ADDRESS][US_STATE]" at bounding box center [1177, 271] width 194 height 16
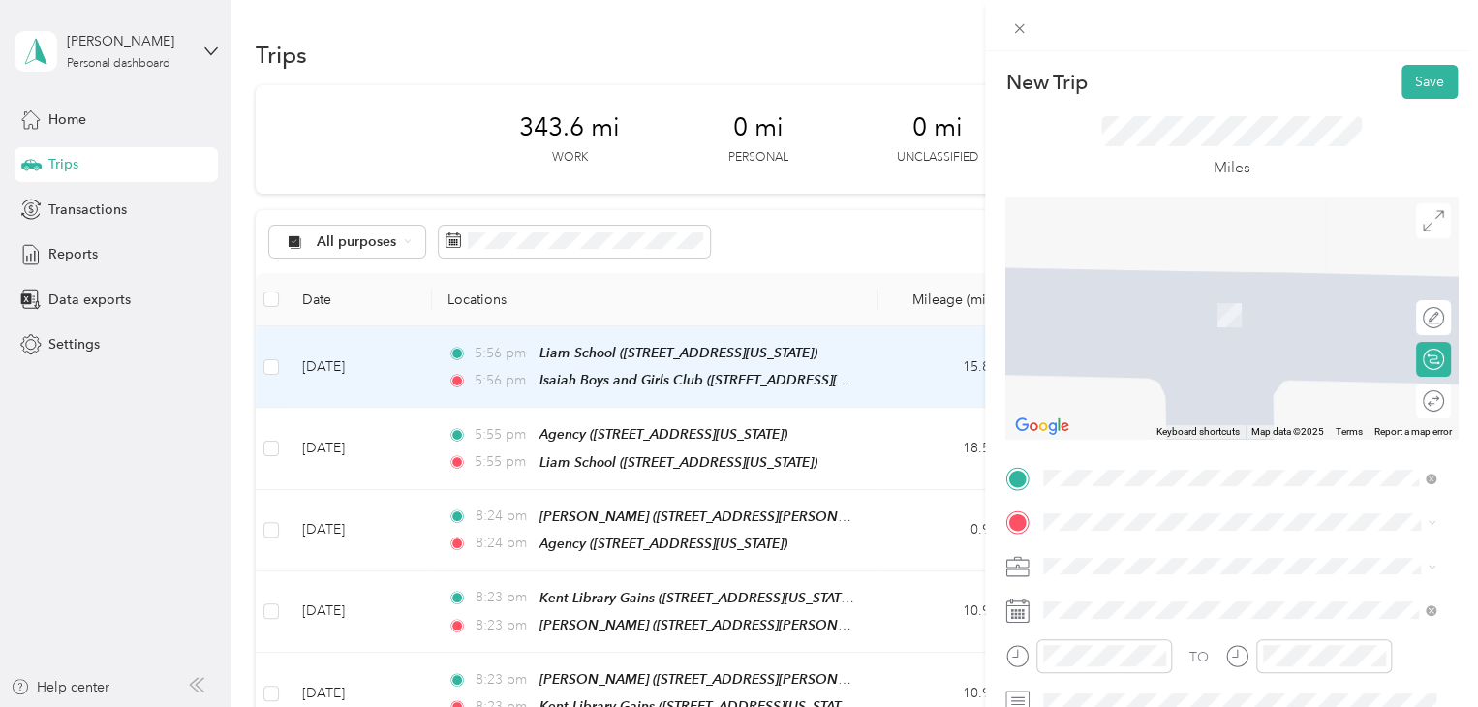
click at [1153, 319] on span "[STREET_ADDRESS][US_STATE]" at bounding box center [1177, 313] width 194 height 16
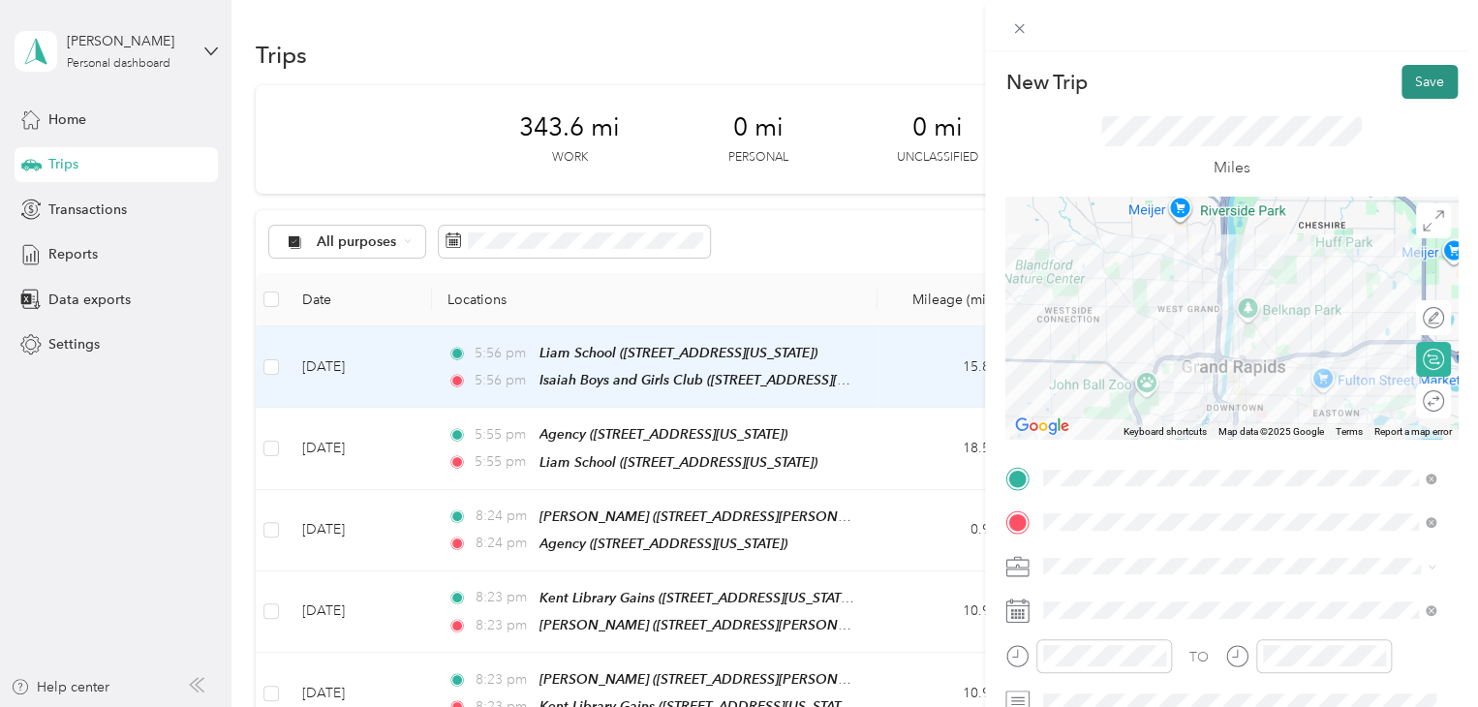
click at [1413, 91] on button "Save" at bounding box center [1430, 82] width 56 height 34
